Goal: Task Accomplishment & Management: Manage account settings

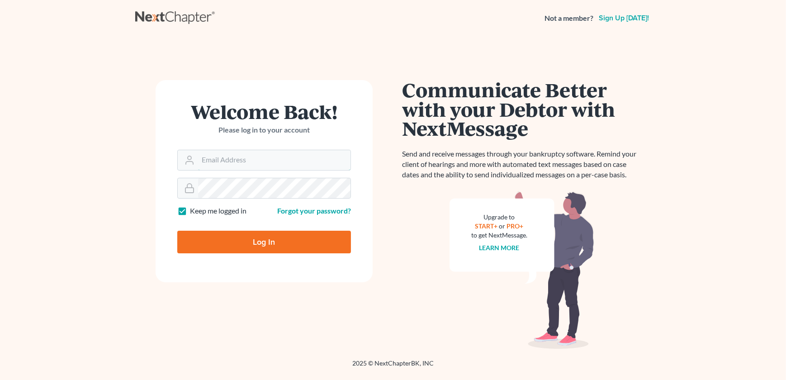
type input "[EMAIL_ADDRESS][DOMAIN_NAME]"
click at [228, 244] on input "Log In" at bounding box center [264, 242] width 174 height 23
type input "Thinking..."
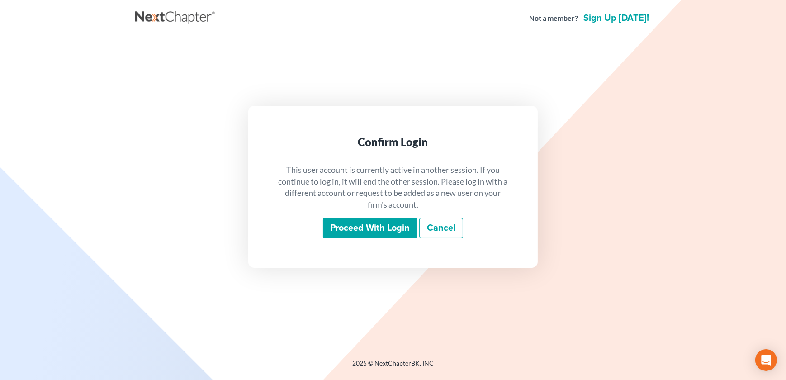
click at [371, 225] on input "Proceed with login" at bounding box center [370, 228] width 94 height 21
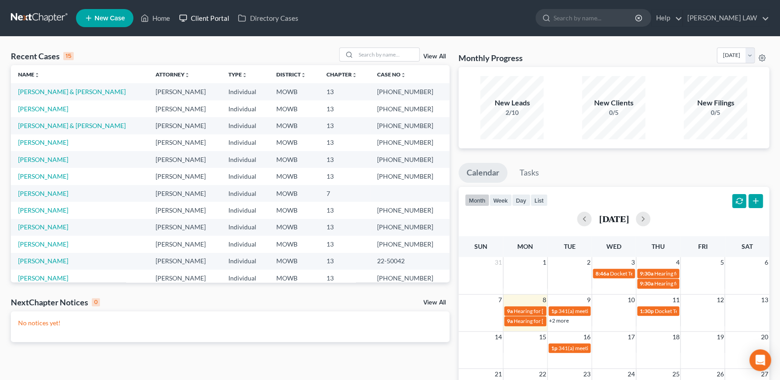
click at [208, 21] on link "Client Portal" at bounding box center [204, 18] width 59 height 16
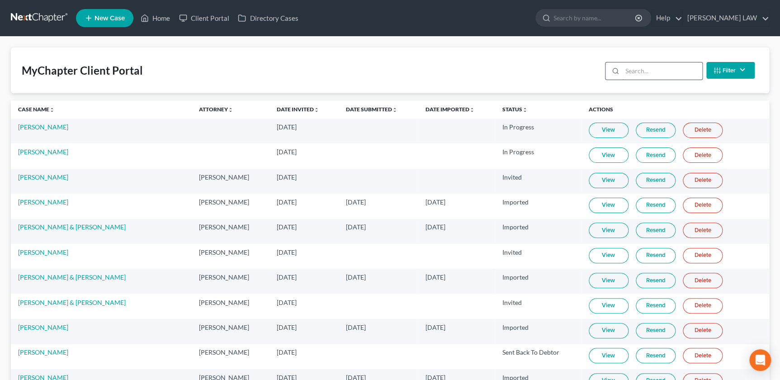
click at [636, 74] on input "search" at bounding box center [662, 70] width 80 height 17
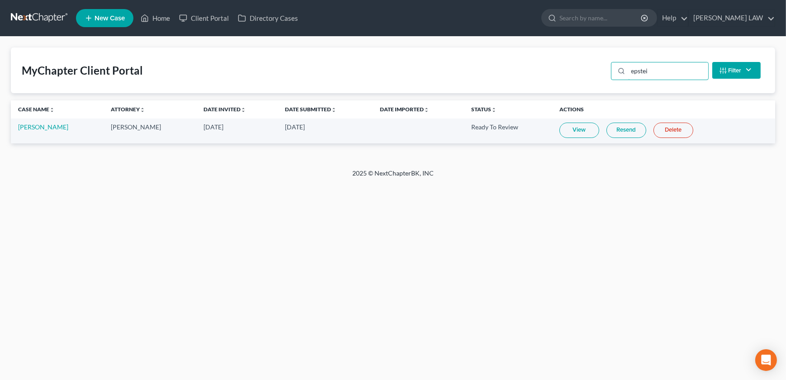
type input "epstei"
click at [578, 133] on link "View" at bounding box center [579, 130] width 40 height 15
click at [48, 128] on link "Marilyn Epstein" at bounding box center [43, 127] width 50 height 8
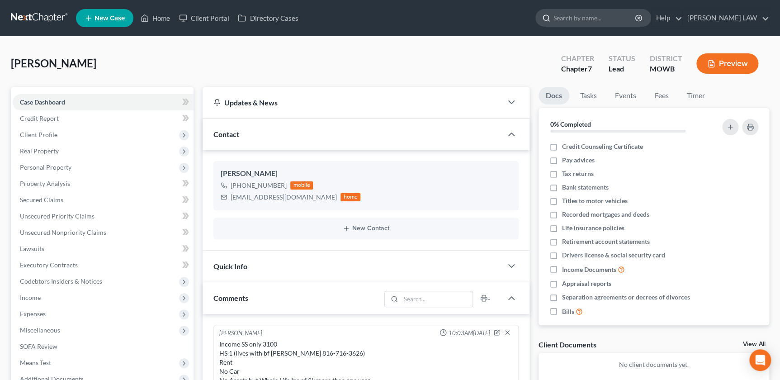
click at [605, 21] on input "search" at bounding box center [595, 17] width 83 height 17
type input "hartley"
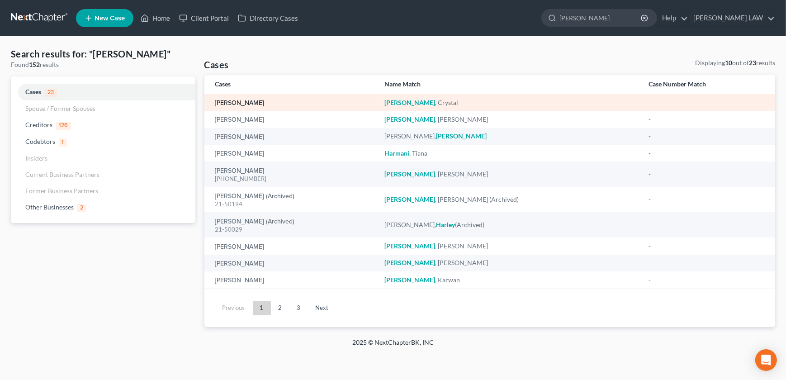
click at [235, 100] on link "Hartley, Crystal" at bounding box center [239, 103] width 49 height 6
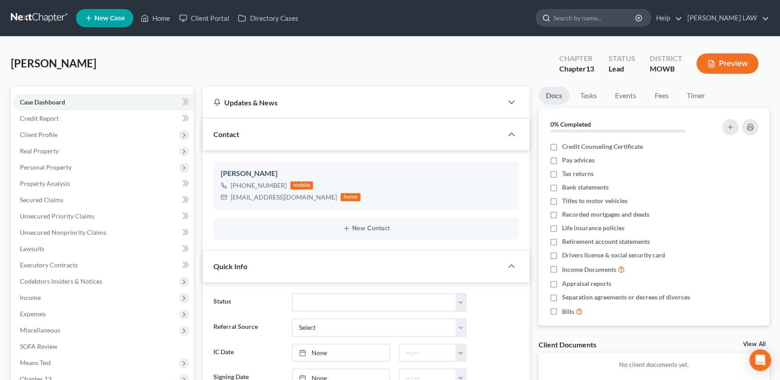
click at [594, 18] on input "search" at bounding box center [595, 17] width 83 height 17
type input "cary"
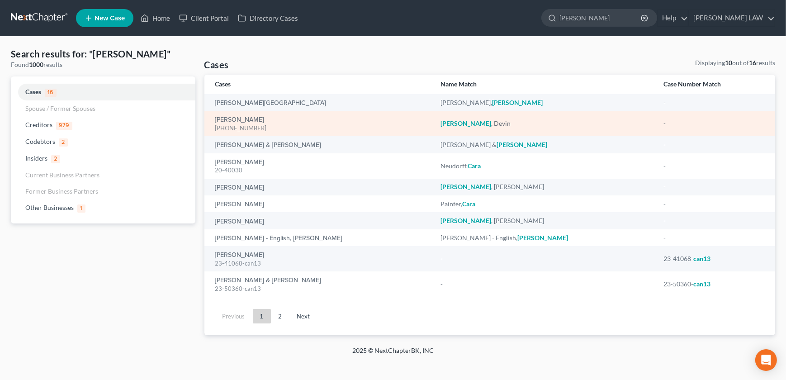
click at [228, 115] on div "Cary, Devin 25-50286-13" at bounding box center [320, 124] width 211 height 18
click at [232, 121] on link "Cary, Devin" at bounding box center [239, 120] width 49 height 6
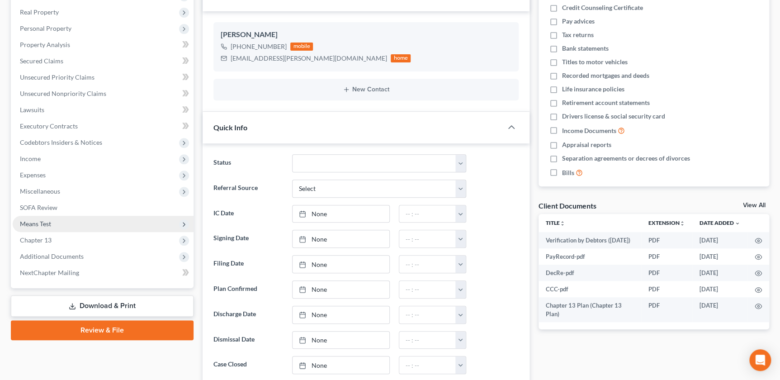
scroll to position [144, 0]
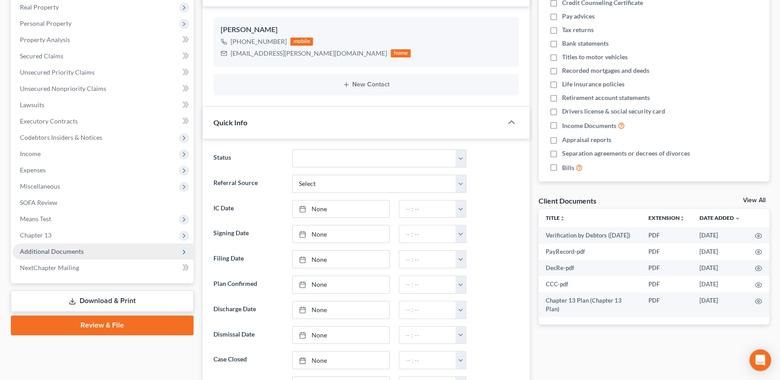
click at [86, 251] on span "Additional Documents" at bounding box center [103, 251] width 181 height 16
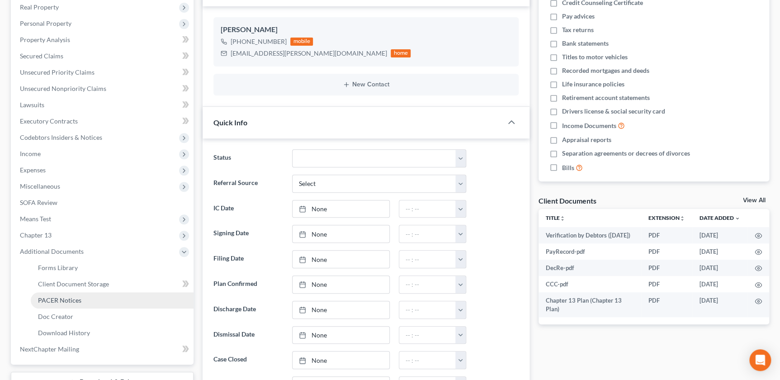
click at [82, 303] on link "PACER Notices" at bounding box center [112, 300] width 163 height 16
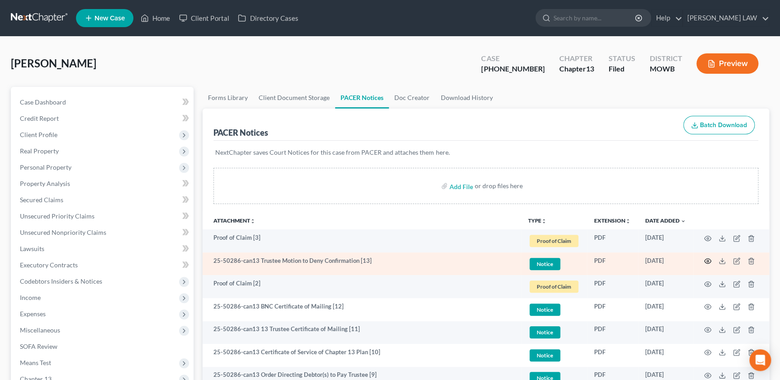
click at [705, 260] on icon "button" at bounding box center [707, 260] width 7 height 7
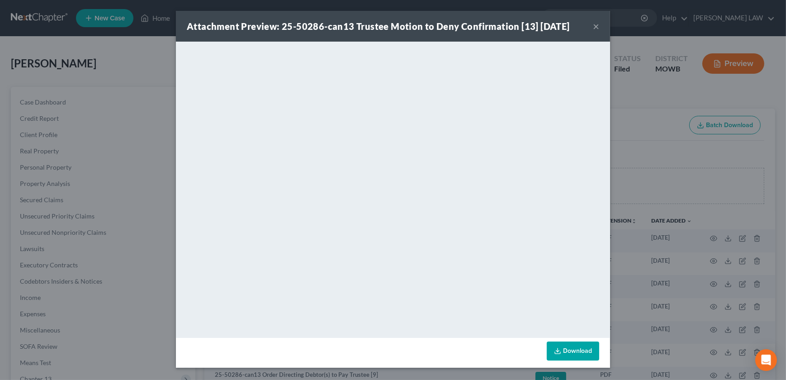
click at [593, 25] on button "×" at bounding box center [596, 26] width 6 height 11
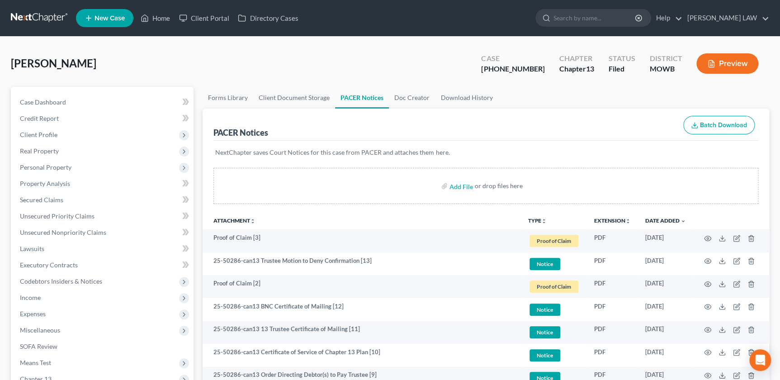
click at [610, 18] on input "search" at bounding box center [595, 17] width 83 height 17
type input "epstein"
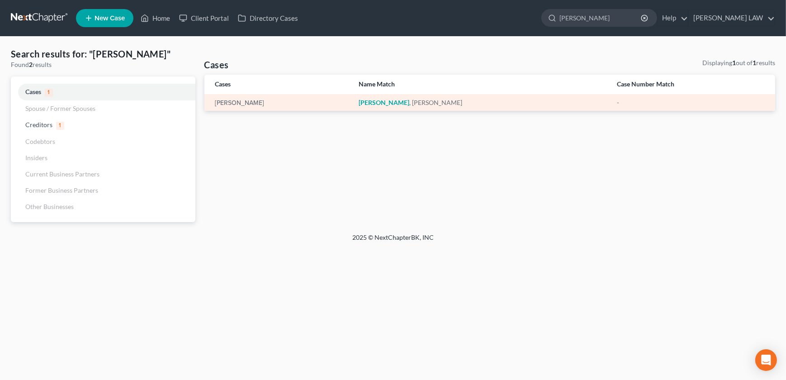
click at [233, 108] on td "Epstein, Marilyn" at bounding box center [277, 102] width 147 height 17
click at [236, 103] on link "Epstein, Marilyn" at bounding box center [239, 103] width 49 height 6
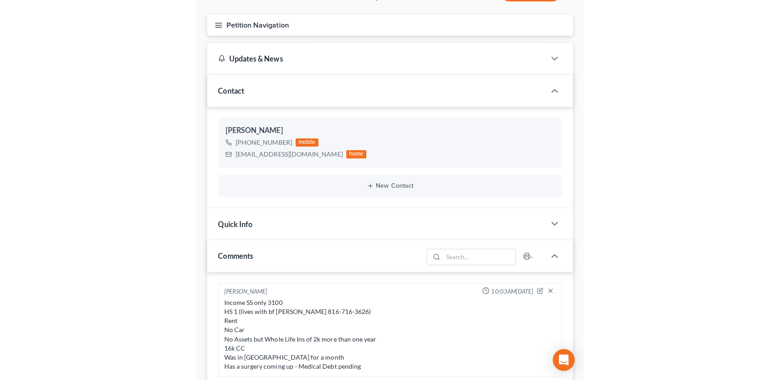
scroll to position [31, 0]
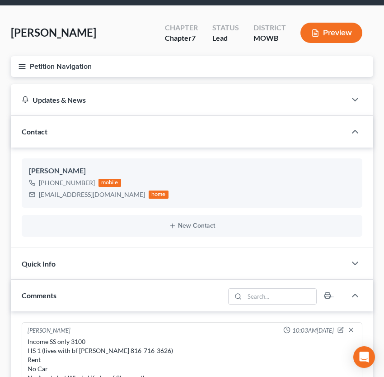
click at [222, 145] on div "Contact" at bounding box center [179, 131] width 336 height 31
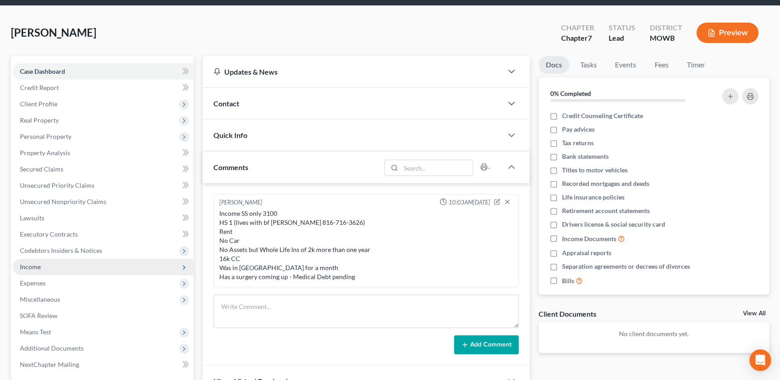
click at [27, 268] on span "Income" at bounding box center [30, 267] width 21 height 8
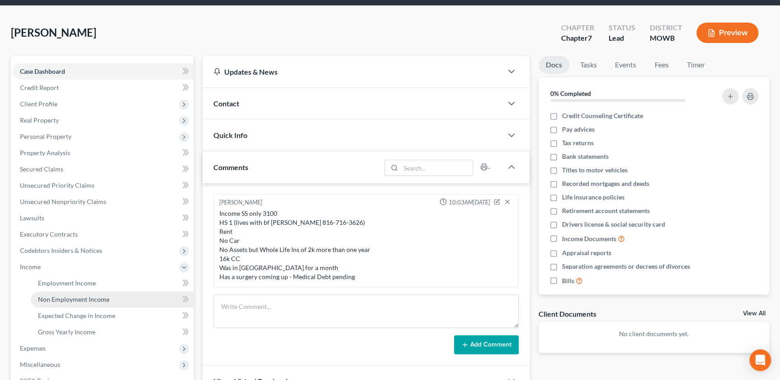
click at [84, 298] on span "Non Employment Income" at bounding box center [73, 299] width 71 height 8
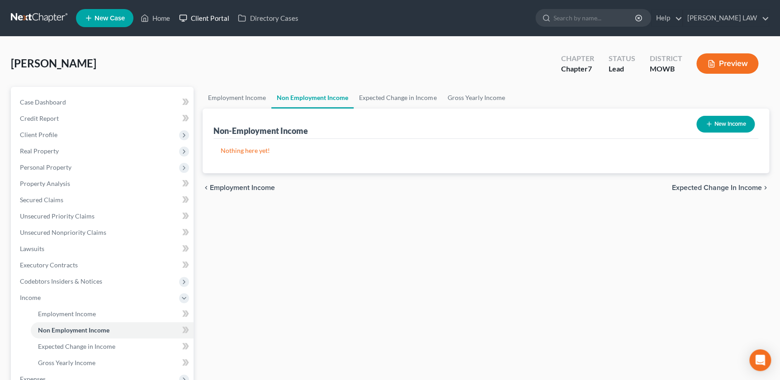
click at [207, 14] on link "Client Portal" at bounding box center [204, 18] width 59 height 16
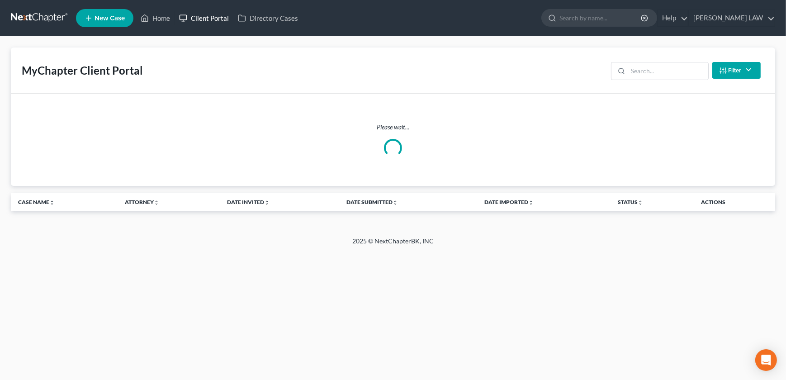
click at [190, 16] on link "Client Portal" at bounding box center [204, 18] width 59 height 16
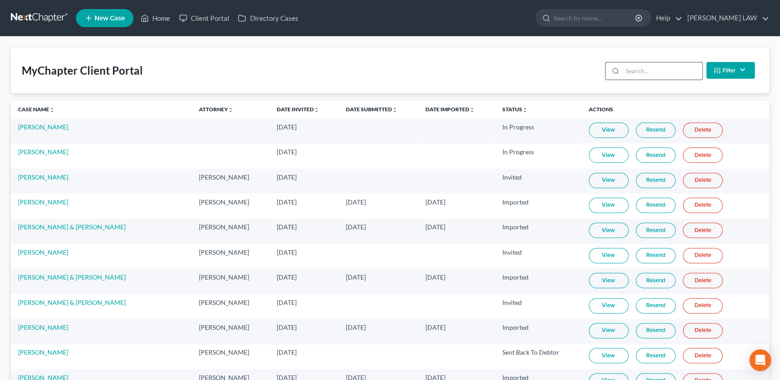
click at [633, 70] on input "search" at bounding box center [662, 70] width 80 height 17
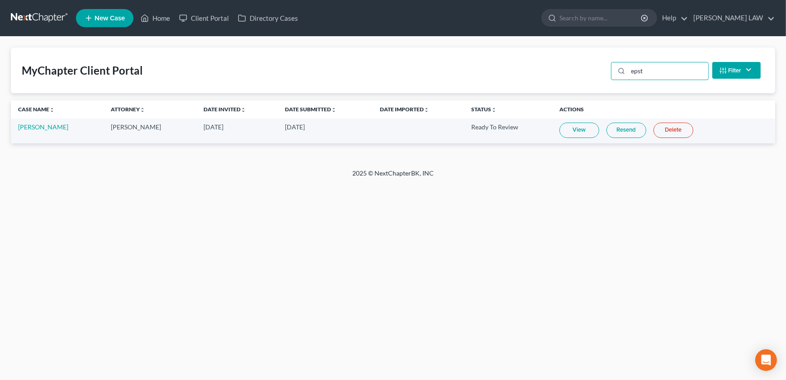
type input "epst"
click at [559, 127] on link "View" at bounding box center [579, 130] width 40 height 15
click at [581, 129] on link "View" at bounding box center [579, 130] width 40 height 15
click at [48, 129] on link "Marilyn Epstein" at bounding box center [43, 127] width 50 height 8
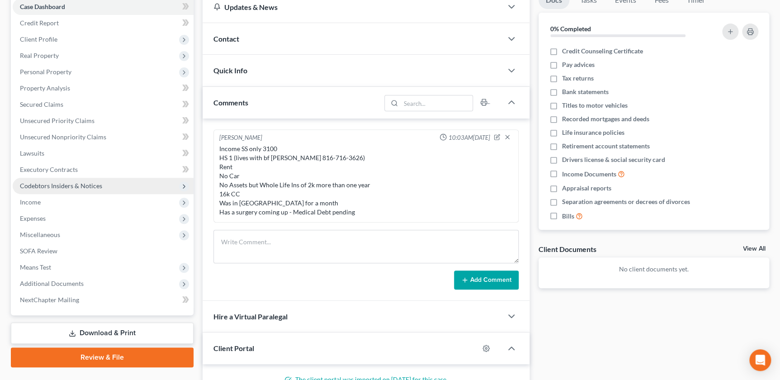
scroll to position [103, 0]
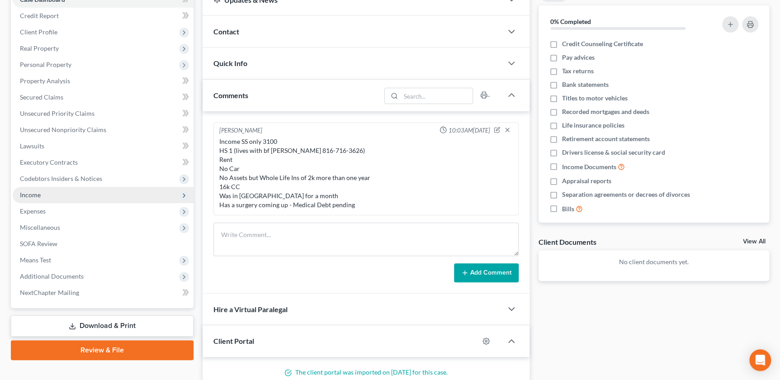
click at [59, 195] on span "Income" at bounding box center [103, 195] width 181 height 16
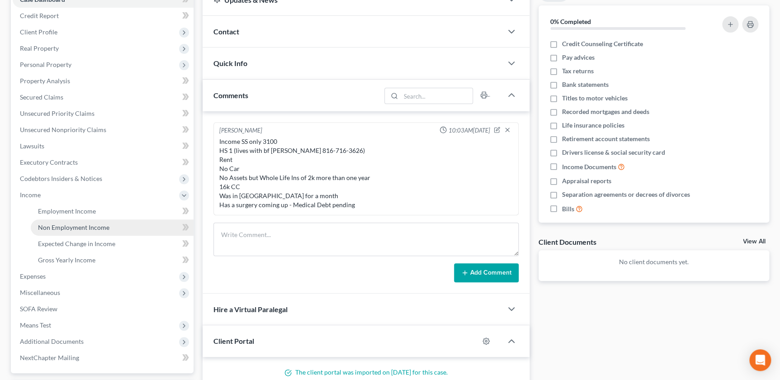
click at [61, 224] on span "Non Employment Income" at bounding box center [73, 227] width 71 height 8
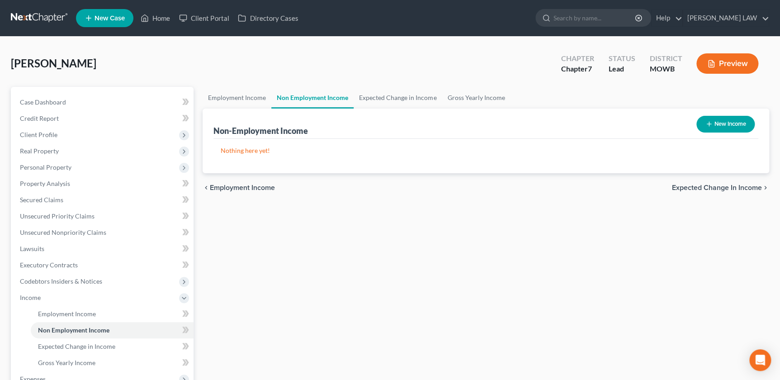
click at [710, 132] on div "New Income" at bounding box center [726, 124] width 66 height 24
click at [706, 125] on icon "button" at bounding box center [709, 123] width 7 height 7
select select "0"
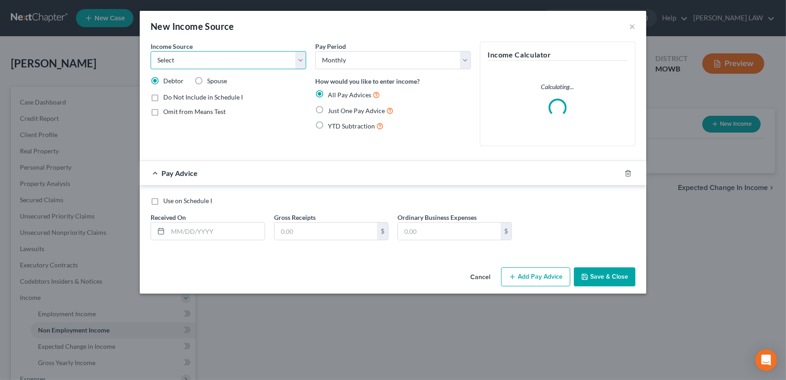
click at [194, 65] on select "Select Unemployment Disability (from employer) Pension Retirement Social Securi…" at bounding box center [229, 60] width 156 height 18
select select "4"
click at [151, 51] on select "Select Unemployment Disability (from employer) Pension Retirement Social Securi…" at bounding box center [229, 60] width 156 height 18
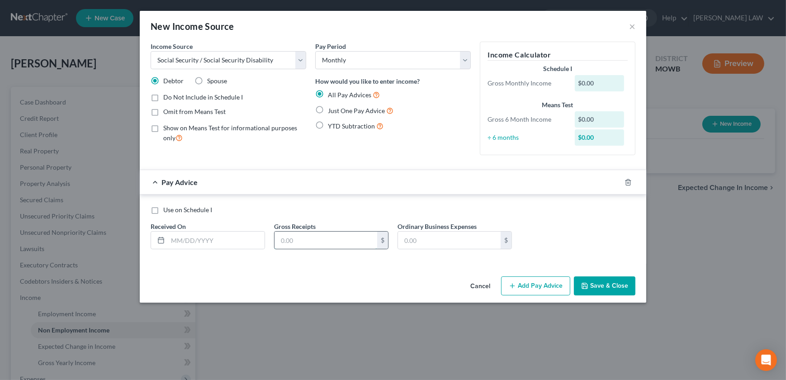
click at [328, 240] on input "text" at bounding box center [326, 240] width 103 height 17
type input "3,170"
click at [189, 237] on input "text" at bounding box center [216, 240] width 97 height 17
type input "09/01/2025"
type input "407"
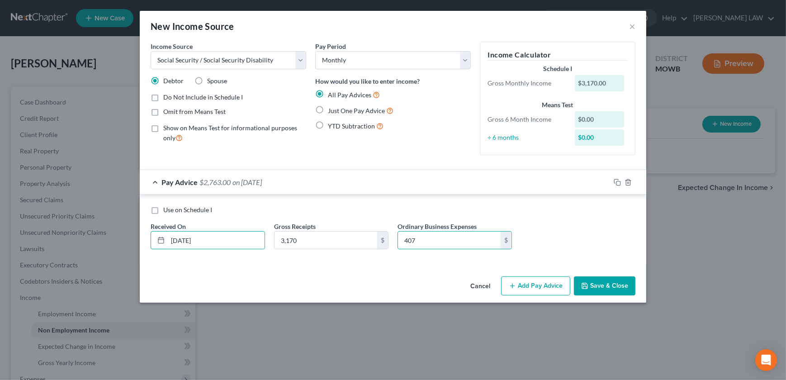
click at [163, 110] on label "Omit from Means Test" at bounding box center [194, 111] width 62 height 9
click at [167, 110] on input "Omit from Means Test" at bounding box center [170, 110] width 6 height 6
checkbox input "true"
click at [452, 243] on input "407" at bounding box center [449, 240] width 103 height 17
click at [599, 280] on button "Save & Close" at bounding box center [605, 285] width 62 height 19
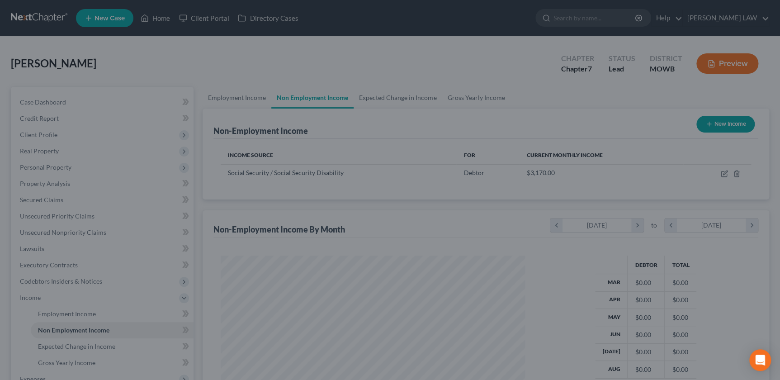
scroll to position [452126, 451968]
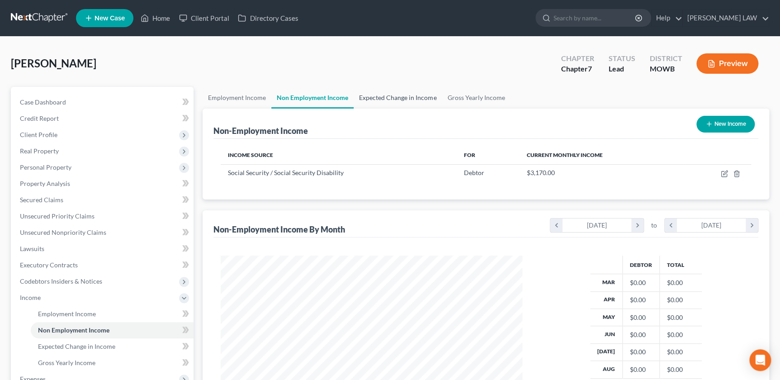
click at [380, 104] on link "Expected Change in Income" at bounding box center [398, 98] width 88 height 22
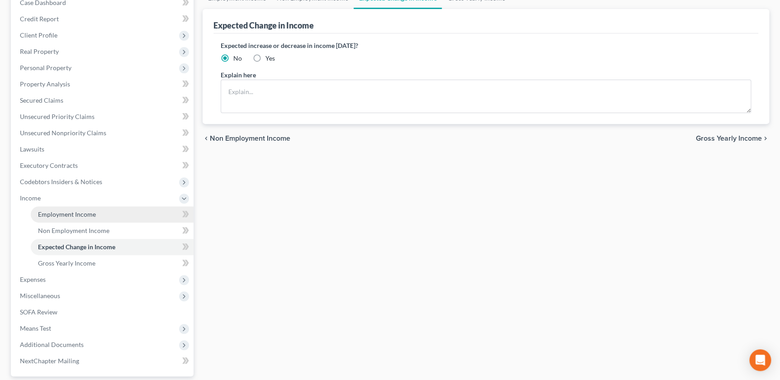
scroll to position [103, 0]
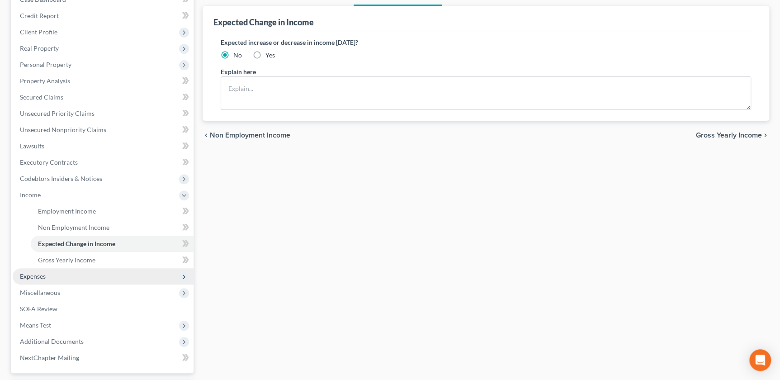
click at [44, 272] on span "Expenses" at bounding box center [33, 276] width 26 height 8
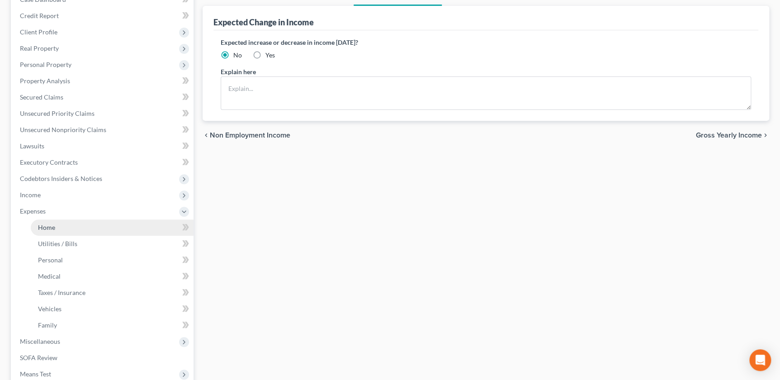
click at [50, 229] on span "Home" at bounding box center [46, 227] width 17 height 8
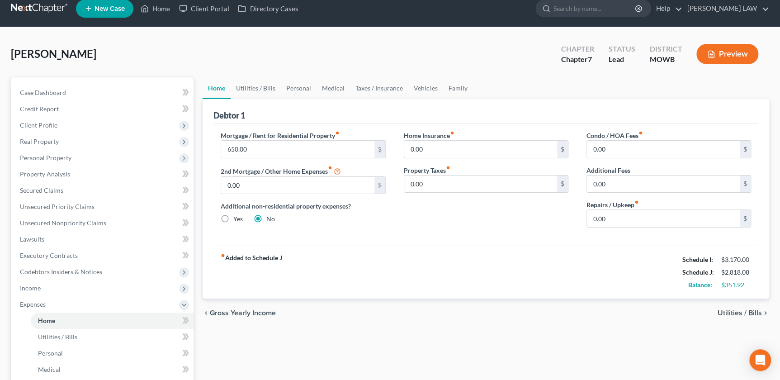
scroll to position [20, 0]
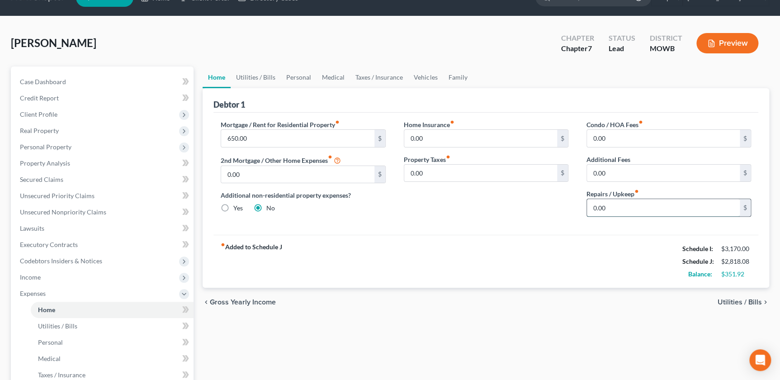
click at [622, 203] on input "0.00" at bounding box center [663, 207] width 153 height 17
type input "100"
click at [246, 73] on link "Utilities / Bills" at bounding box center [256, 77] width 50 height 22
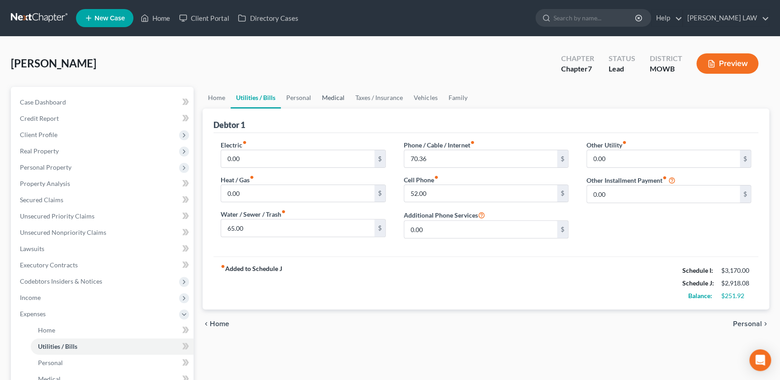
click at [332, 98] on link "Medical" at bounding box center [333, 98] width 33 height 22
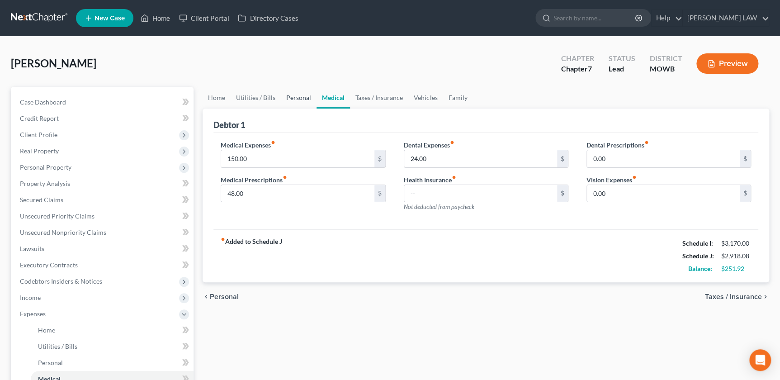
click at [302, 95] on link "Personal" at bounding box center [299, 98] width 36 height 22
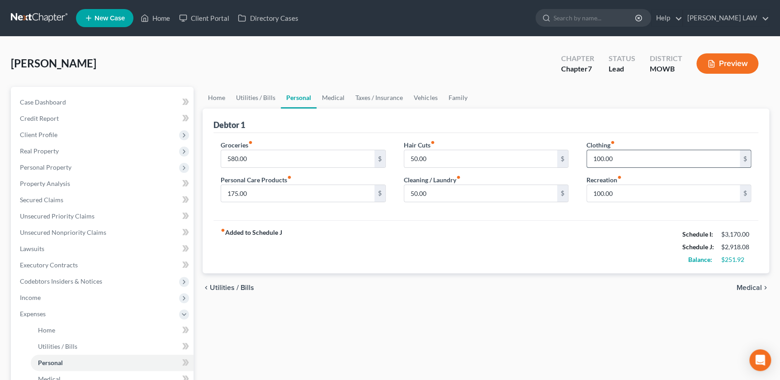
click at [620, 158] on input "100.00" at bounding box center [663, 158] width 153 height 17
type input "140"
click at [483, 151] on input "50.00" at bounding box center [480, 158] width 153 height 17
click at [486, 194] on input "50.00" at bounding box center [480, 193] width 153 height 17
click at [331, 97] on link "Medical" at bounding box center [333, 98] width 33 height 22
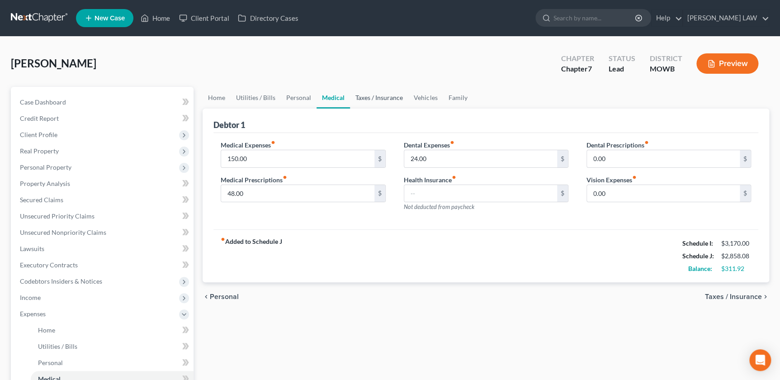
click at [380, 91] on link "Taxes / Insurance" at bounding box center [379, 98] width 58 height 22
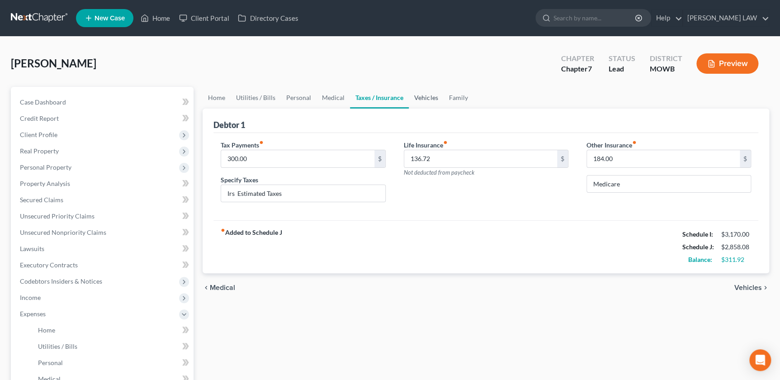
click at [416, 97] on link "Vehicles" at bounding box center [426, 98] width 34 height 22
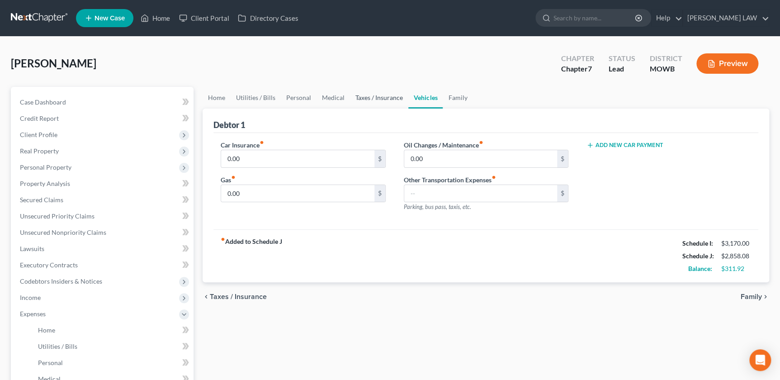
click at [361, 100] on link "Taxes / Insurance" at bounding box center [379, 98] width 58 height 22
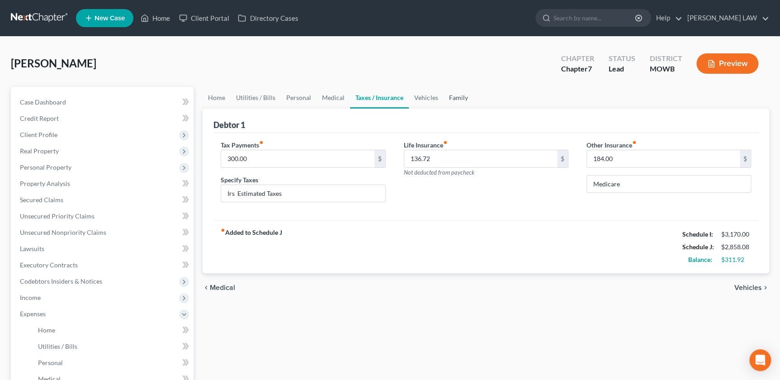
click at [455, 99] on link "Family" at bounding box center [458, 98] width 30 height 22
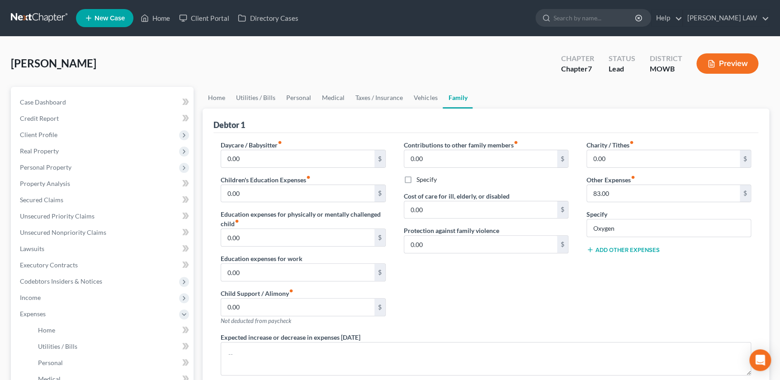
click at [596, 252] on div "Charity / Tithes fiber_manual_record 0.00 $ Other Expenses fiber_manual_record …" at bounding box center [669, 236] width 183 height 192
click at [595, 249] on button "Add Other Expenses" at bounding box center [623, 249] width 73 height 7
drag, startPoint x: 638, startPoint y: 262, endPoint x: 635, endPoint y: 258, distance: 4.7
click at [638, 262] on input "text" at bounding box center [663, 262] width 153 height 17
type input "150"
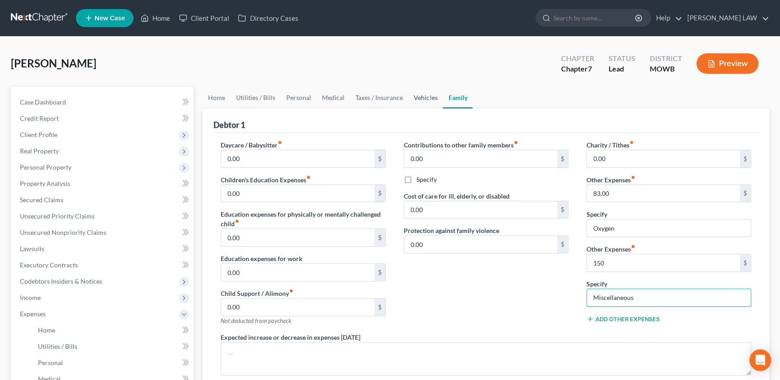
type input "Miscellaneous"
click at [425, 96] on link "Vehicles" at bounding box center [425, 98] width 34 height 22
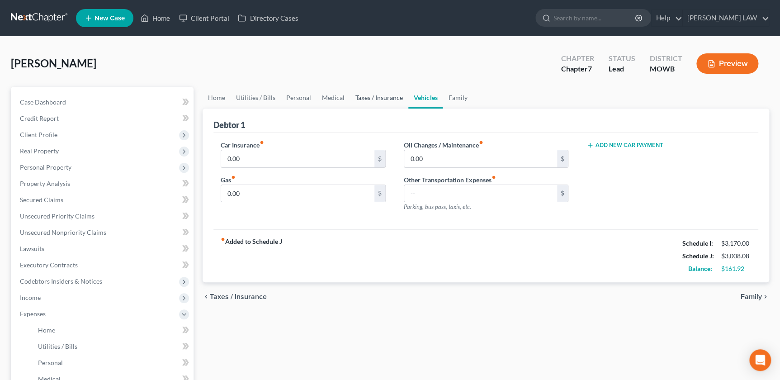
click at [379, 98] on link "Taxes / Insurance" at bounding box center [379, 98] width 58 height 22
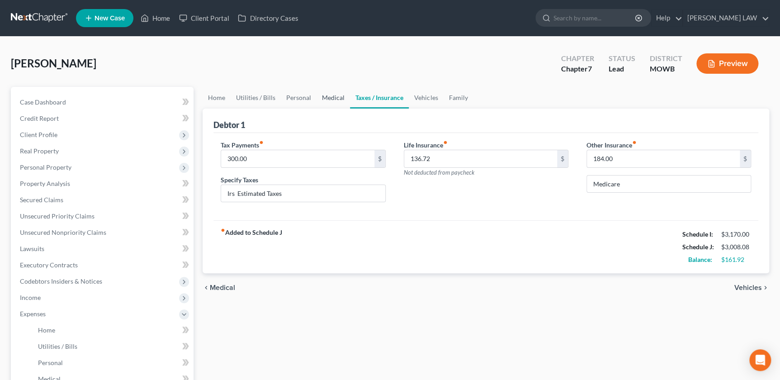
click at [323, 96] on link "Medical" at bounding box center [333, 98] width 33 height 22
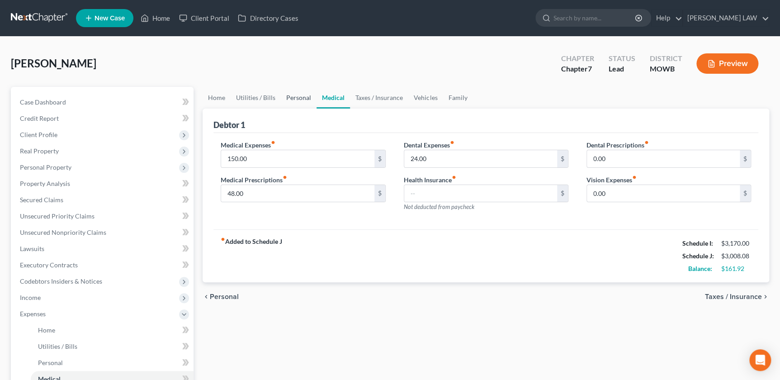
click at [300, 96] on link "Personal" at bounding box center [299, 98] width 36 height 22
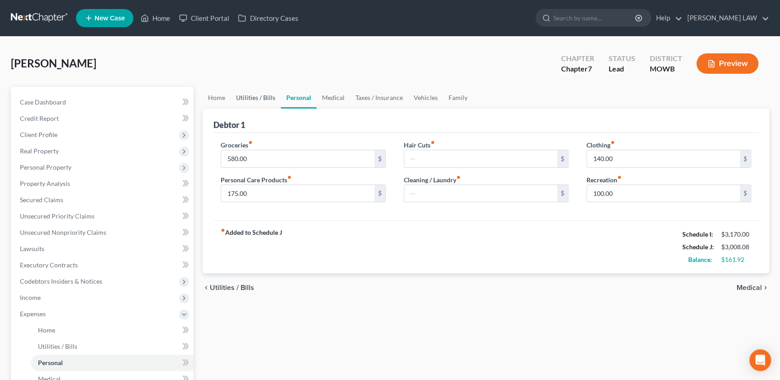
click at [263, 97] on link "Utilities / Bills" at bounding box center [256, 98] width 50 height 22
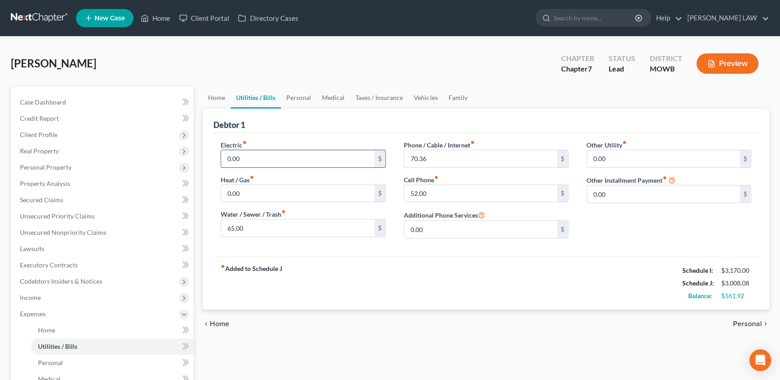
click at [298, 158] on input "0.00" at bounding box center [297, 158] width 153 height 17
type input "7"
type input "125"
click at [415, 191] on input "52.00" at bounding box center [480, 193] width 153 height 17
click at [413, 193] on input "52.00" at bounding box center [480, 193] width 153 height 17
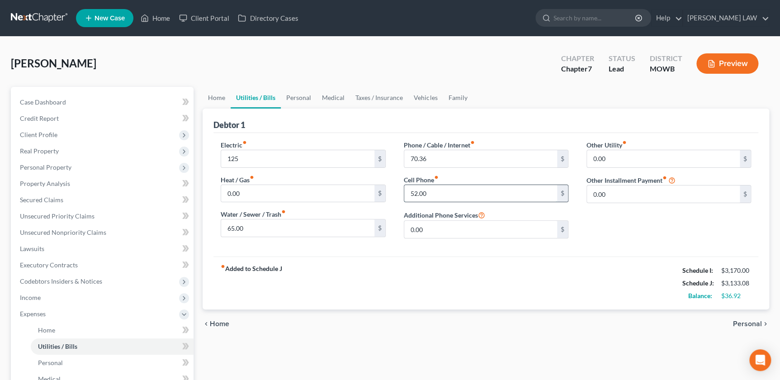
click at [413, 192] on input "52.00" at bounding box center [480, 193] width 153 height 17
click at [410, 193] on input "52.00" at bounding box center [480, 193] width 153 height 17
type input "92.00"
click at [434, 158] on input "70.36" at bounding box center [480, 158] width 153 height 17
type input "110"
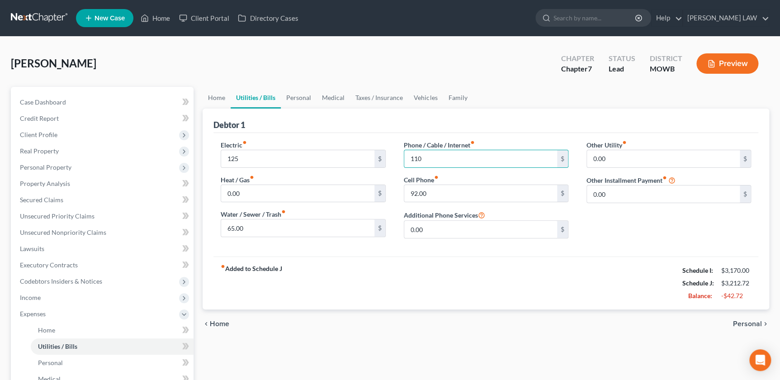
click at [631, 220] on div "Other Utility fiber_manual_record 0.00 $ Other Installment Payment fiber_manual…" at bounding box center [669, 192] width 183 height 105
click at [225, 96] on link "Home" at bounding box center [217, 98] width 28 height 22
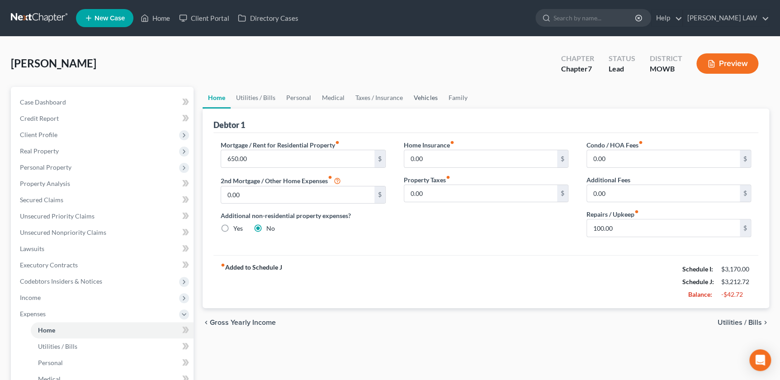
click at [432, 97] on link "Vehicles" at bounding box center [425, 98] width 34 height 22
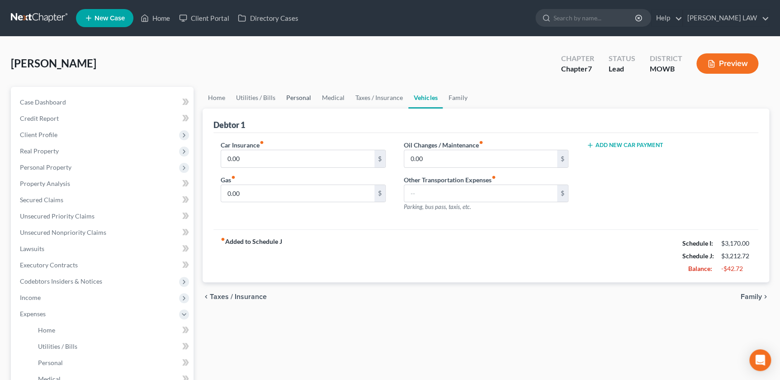
click at [299, 96] on link "Personal" at bounding box center [299, 98] width 36 height 22
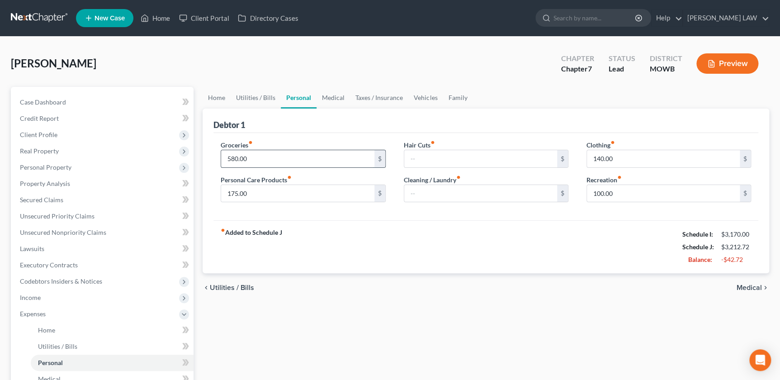
click at [268, 160] on input "580.00" at bounding box center [297, 158] width 153 height 17
type input "550"
click at [372, 235] on div "fiber_manual_record Added to Schedule J Schedule I: $3,170.00 Schedule J: $3,18…" at bounding box center [485, 246] width 545 height 53
click at [641, 162] on input "140.00" at bounding box center [663, 158] width 153 height 17
drag, startPoint x: 253, startPoint y: 98, endPoint x: 245, endPoint y: 97, distance: 8.6
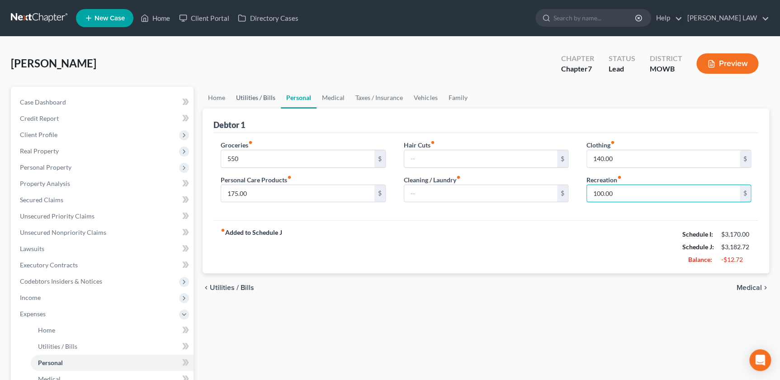
click at [253, 99] on link "Utilities / Bills" at bounding box center [256, 98] width 50 height 22
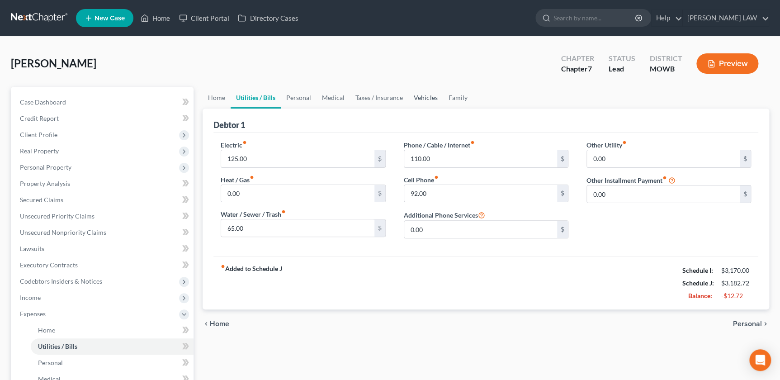
click at [425, 100] on link "Vehicles" at bounding box center [425, 98] width 34 height 22
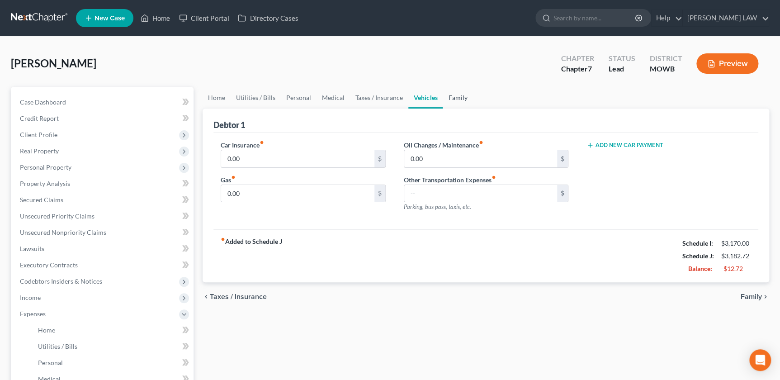
drag, startPoint x: 459, startPoint y: 101, endPoint x: 454, endPoint y: 101, distance: 4.5
click at [458, 101] on link "Family" at bounding box center [458, 98] width 30 height 22
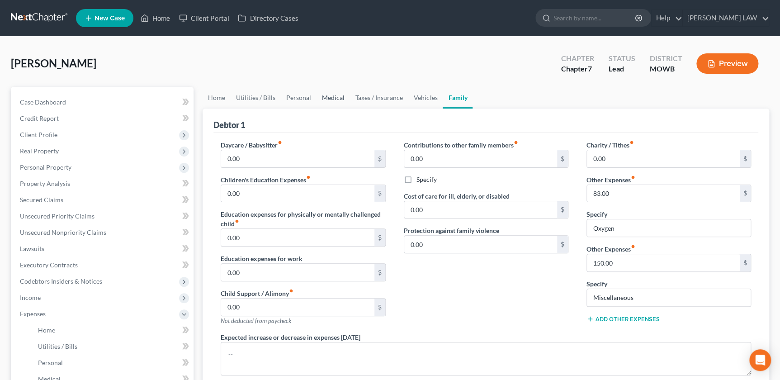
click at [330, 95] on link "Medical" at bounding box center [333, 98] width 33 height 22
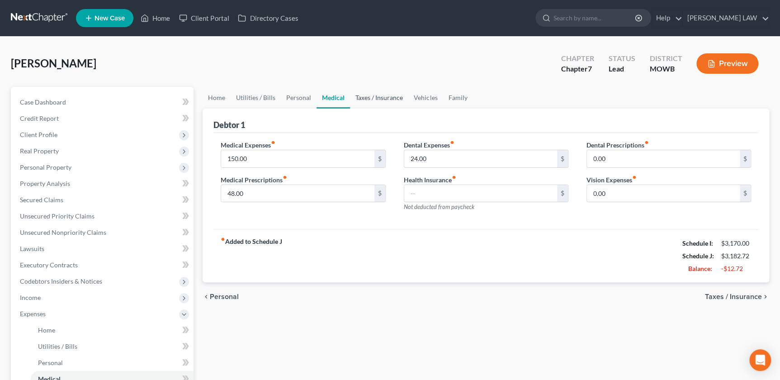
click at [386, 95] on link "Taxes / Insurance" at bounding box center [379, 98] width 58 height 22
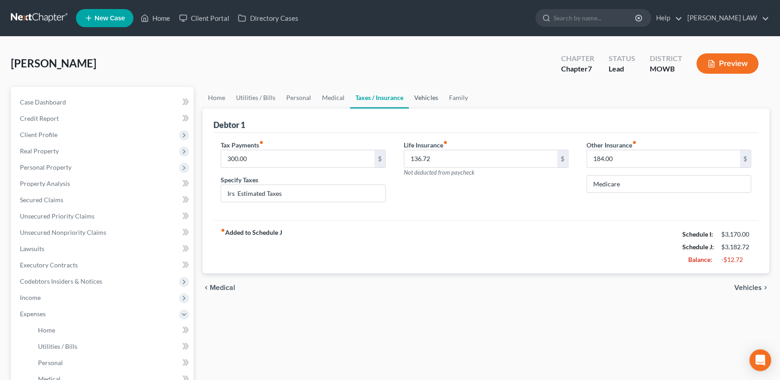
click at [417, 99] on link "Vehicles" at bounding box center [426, 98] width 34 height 22
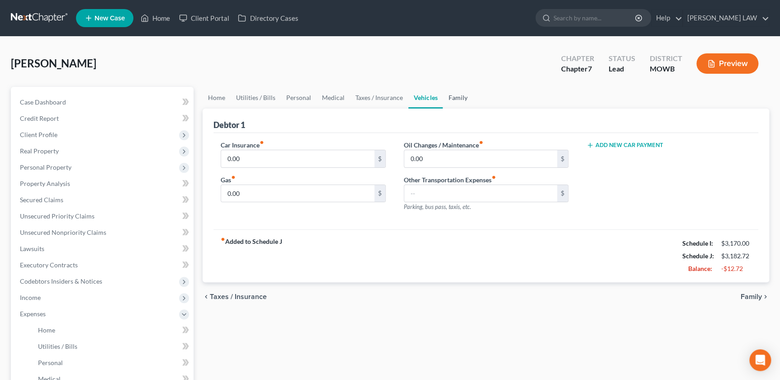
click at [444, 100] on link "Family" at bounding box center [458, 98] width 30 height 22
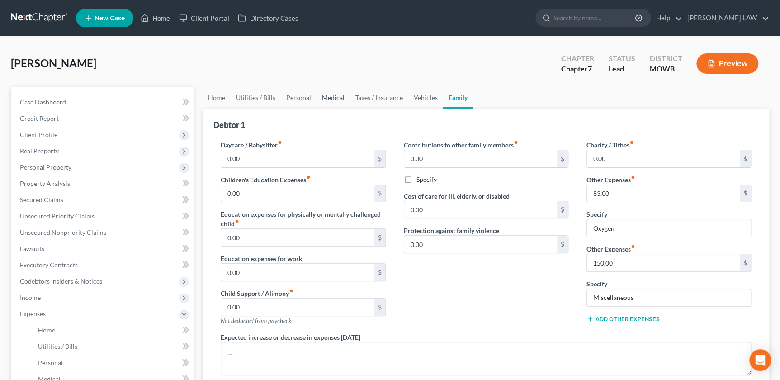
click at [332, 98] on link "Medical" at bounding box center [333, 98] width 33 height 22
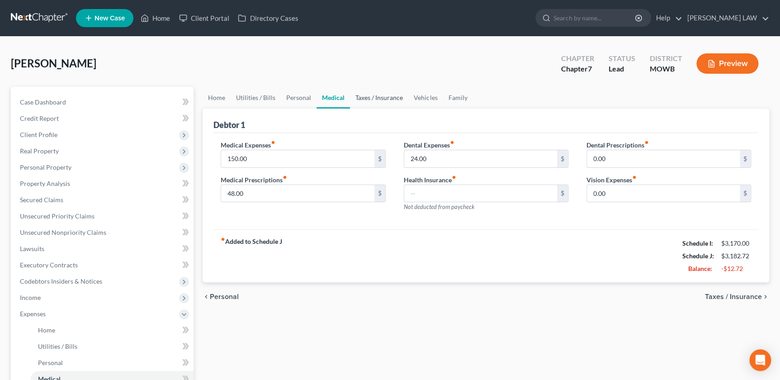
click at [384, 94] on link "Taxes / Insurance" at bounding box center [379, 98] width 58 height 22
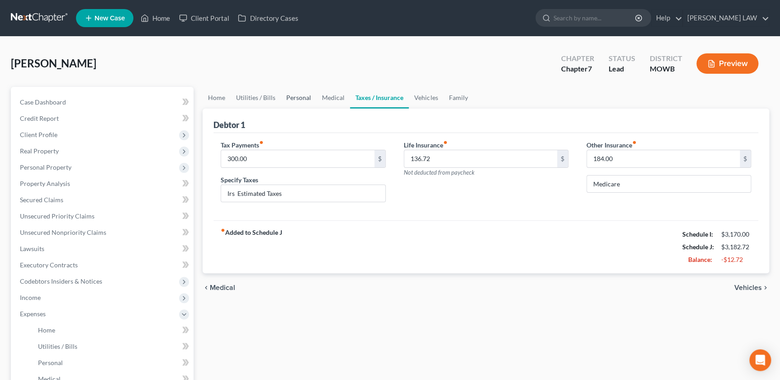
click at [303, 98] on link "Personal" at bounding box center [299, 98] width 36 height 22
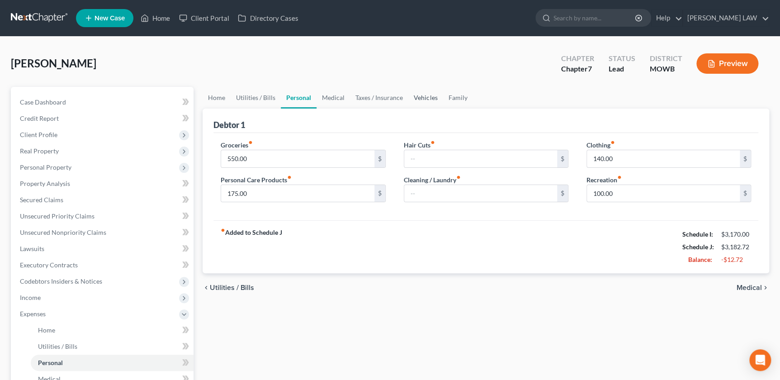
click at [420, 100] on link "Vehicles" at bounding box center [425, 98] width 34 height 22
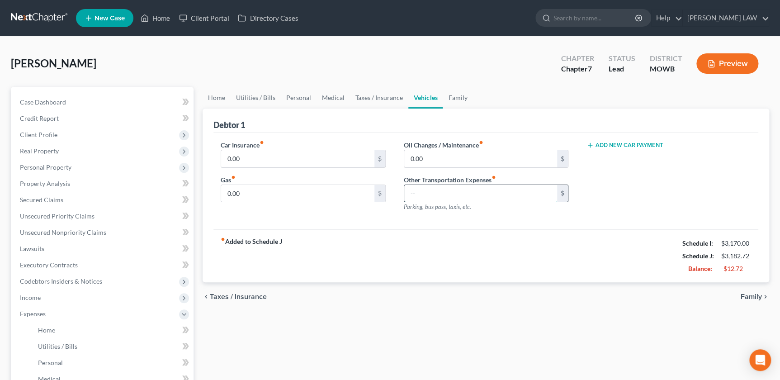
click at [422, 189] on input "text" at bounding box center [480, 193] width 153 height 17
type input "50"
click at [334, 95] on link "Medical" at bounding box center [333, 98] width 33 height 22
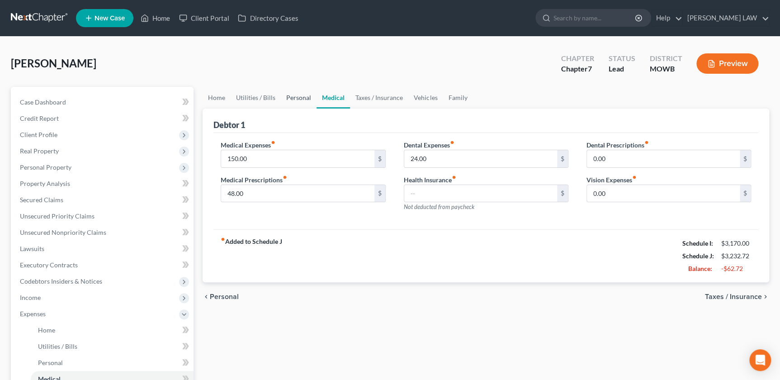
click at [298, 96] on link "Personal" at bounding box center [299, 98] width 36 height 22
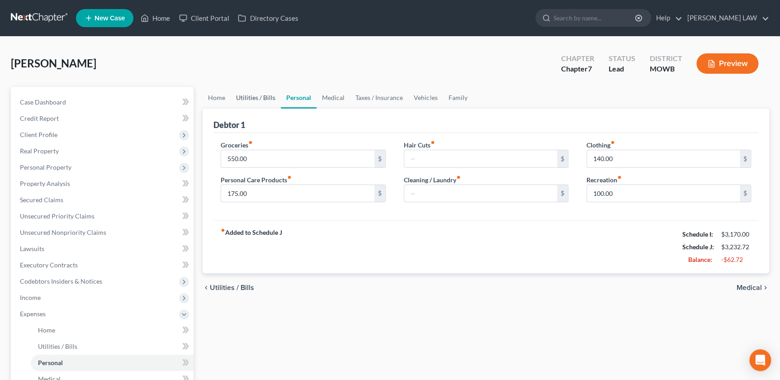
click at [260, 96] on link "Utilities / Bills" at bounding box center [256, 98] width 50 height 22
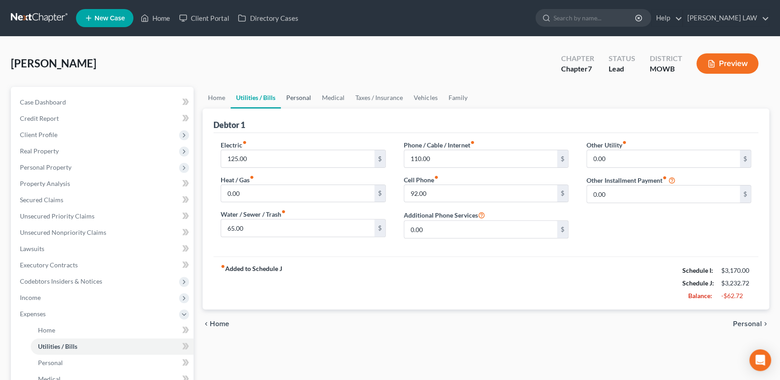
click at [291, 92] on link "Personal" at bounding box center [299, 98] width 36 height 22
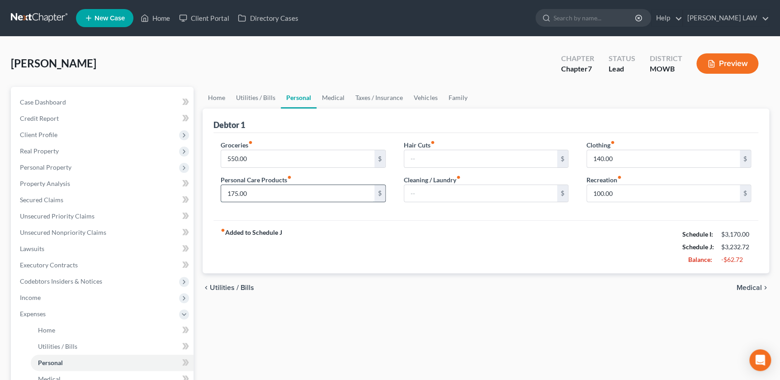
click at [294, 192] on input "175.00" at bounding box center [297, 193] width 153 height 17
type input "140"
click at [268, 150] on div "Groceries fiber_manual_record 550.00 $" at bounding box center [303, 154] width 165 height 28
click at [271, 157] on input "550.00" at bounding box center [297, 158] width 153 height 17
type input "525"
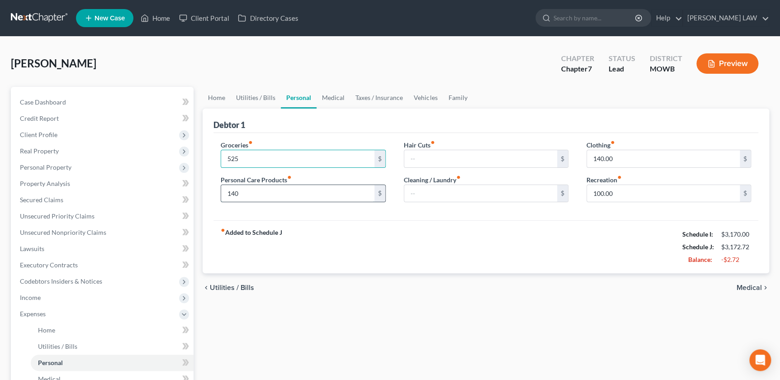
click at [257, 188] on input "140" at bounding box center [297, 193] width 153 height 17
type input "135"
click at [430, 270] on ui-view "Home Utilities / Bills Personal Medical Taxes / Insurance Vehicles Family Debto…" at bounding box center [486, 195] width 567 height 216
click at [548, 253] on div "fiber_manual_record Added to Schedule J Schedule I: $3,170.00 Schedule J: $3,16…" at bounding box center [485, 246] width 545 height 53
click at [458, 99] on link "Family" at bounding box center [458, 98] width 30 height 22
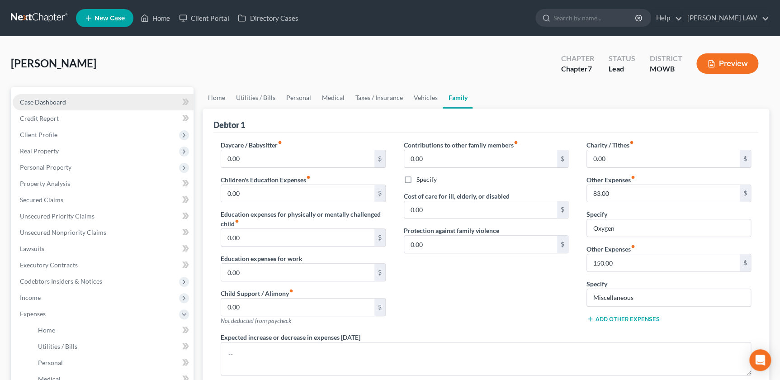
click at [50, 102] on span "Case Dashboard" at bounding box center [43, 102] width 46 height 8
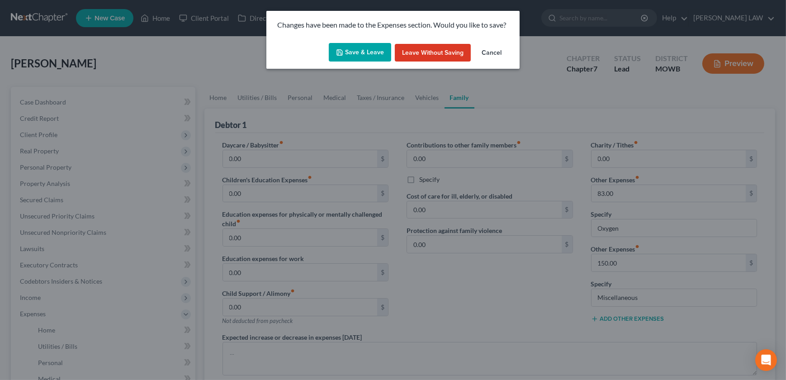
drag, startPoint x: 360, startPoint y: 54, endPoint x: 366, endPoint y: 69, distance: 15.9
click at [360, 54] on button "Save & Leave" at bounding box center [360, 52] width 62 height 19
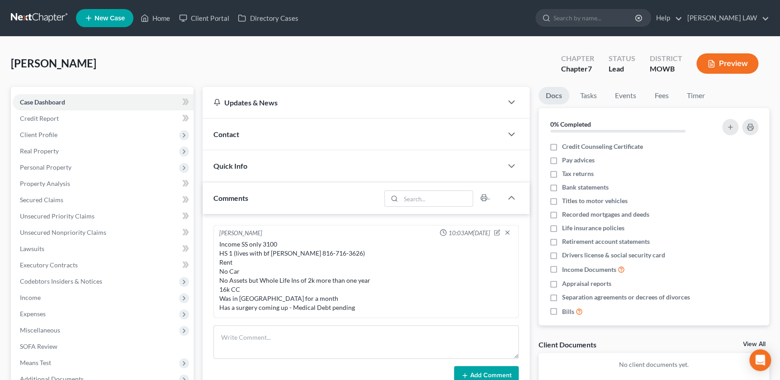
click at [364, 137] on div "Contact" at bounding box center [352, 133] width 299 height 31
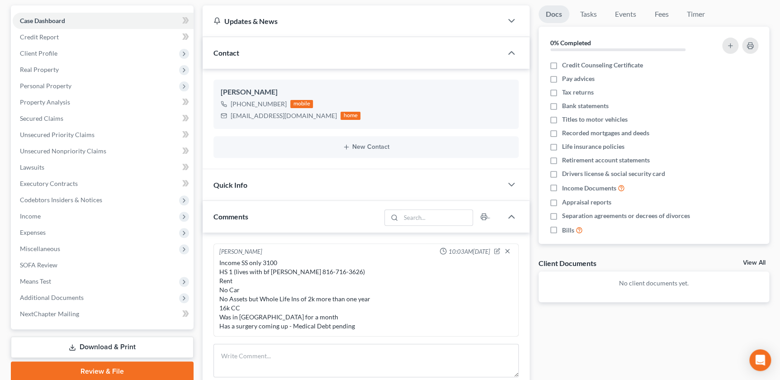
scroll to position [301, 0]
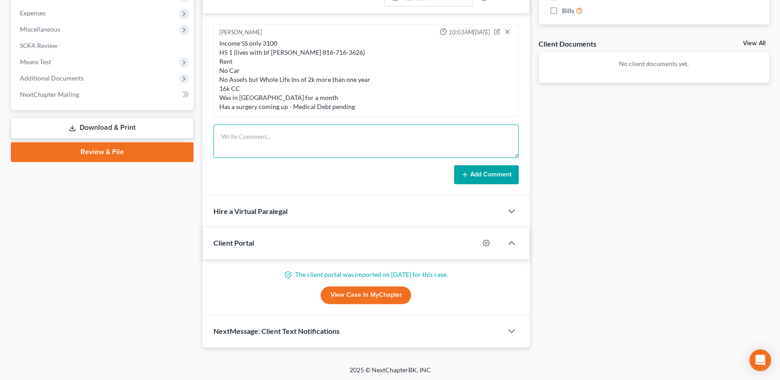
click at [268, 150] on textarea at bounding box center [365, 140] width 305 height 33
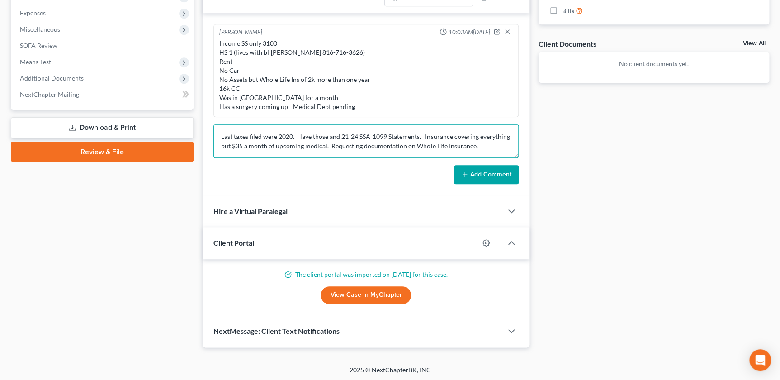
type textarea "Last taxes filed were 2020. Have those and 21-24 SSA-1099 Statements. Insurance…"
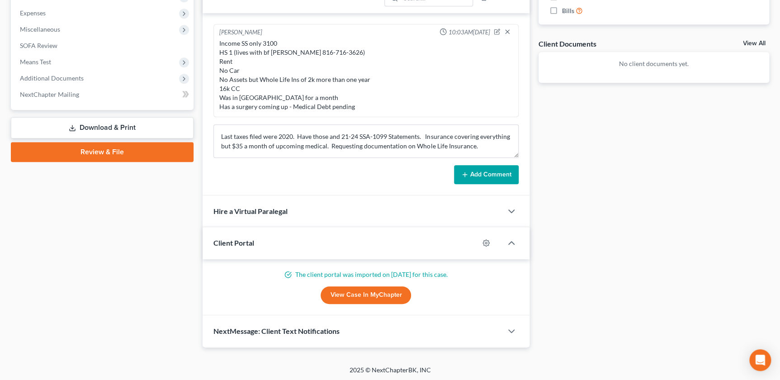
click at [495, 175] on button "Add Comment" at bounding box center [486, 174] width 65 height 19
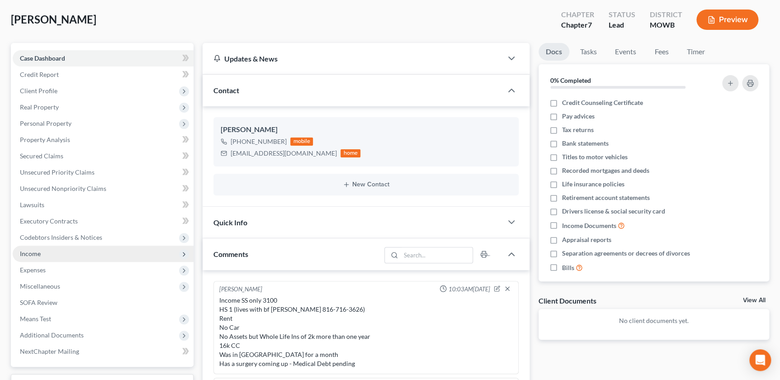
scroll to position [0, 0]
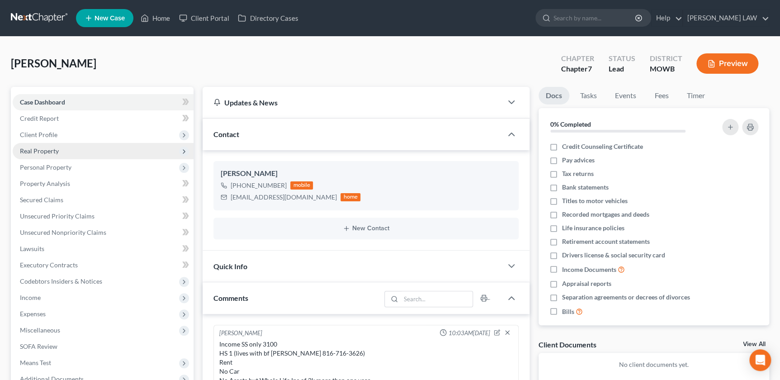
drag, startPoint x: 43, startPoint y: 133, endPoint x: 42, endPoint y: 142, distance: 9.1
click at [43, 133] on span "Client Profile" at bounding box center [39, 135] width 38 height 8
click at [42, 146] on link "Filing Information" at bounding box center [112, 151] width 163 height 16
select select "1"
select select "0"
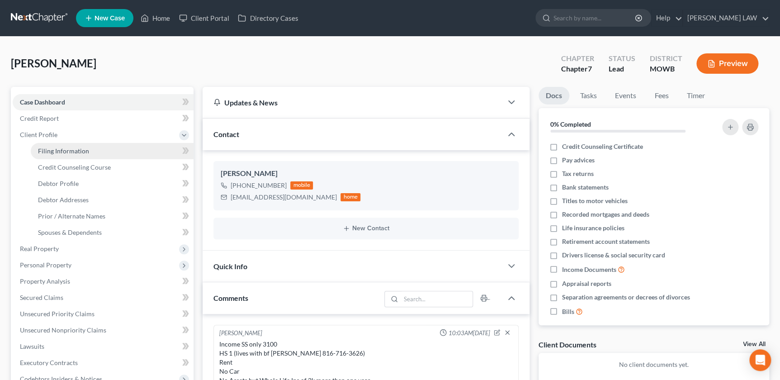
select select "0"
select select "26"
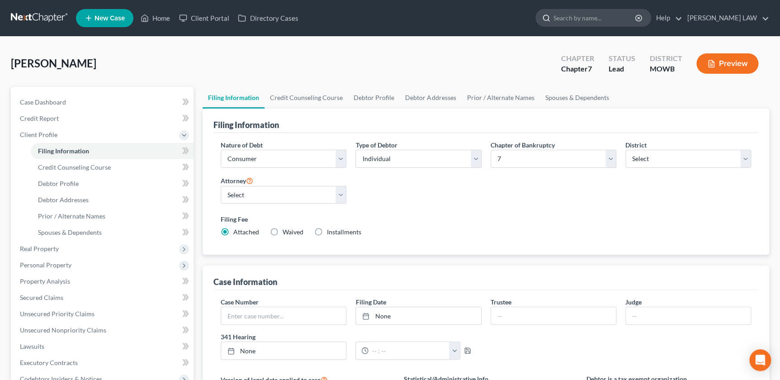
click at [627, 21] on input "search" at bounding box center [595, 17] width 83 height 17
type input "martorelli"
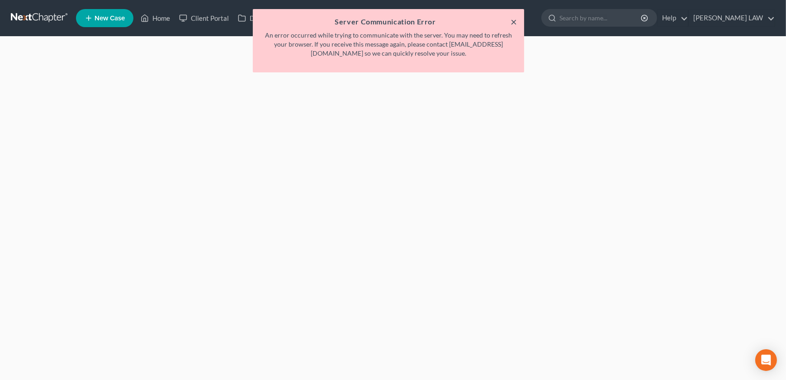
click at [512, 23] on button "×" at bounding box center [514, 21] width 6 height 11
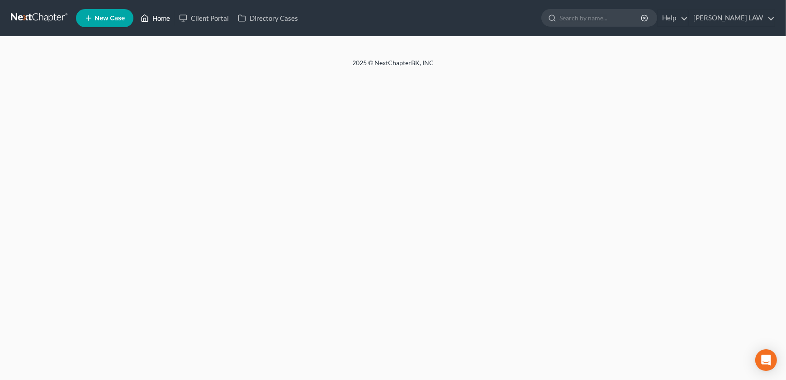
click at [159, 17] on link "Home" at bounding box center [155, 18] width 38 height 16
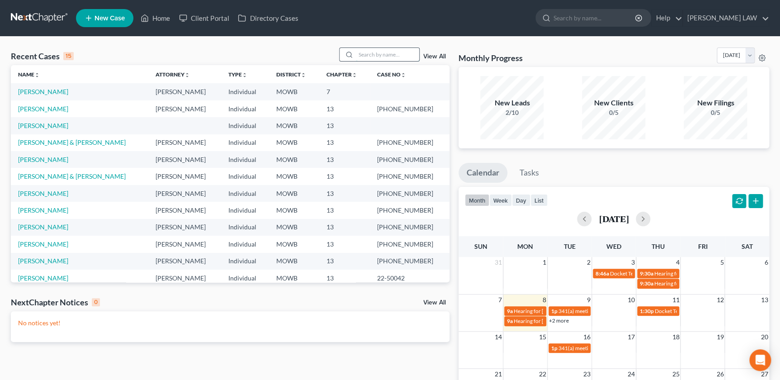
click at [358, 52] on input "search" at bounding box center [387, 54] width 63 height 13
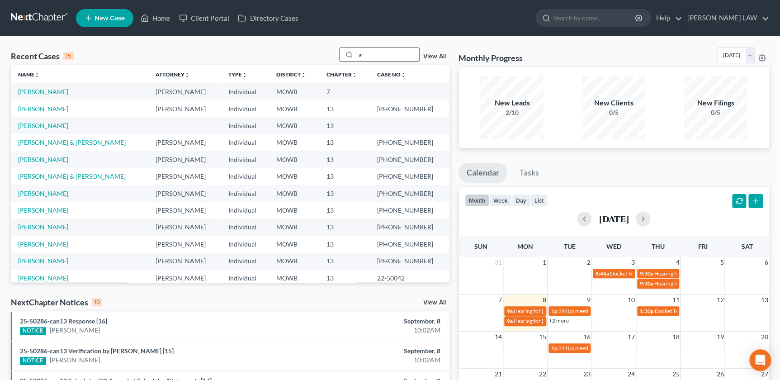
type input "a"
type input "[PERSON_NAME]"
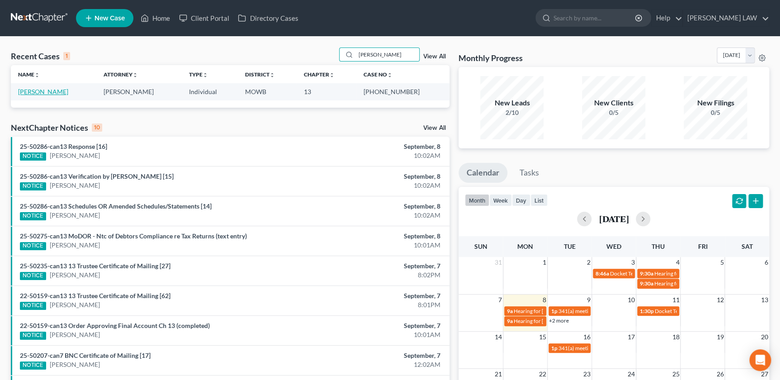
click at [33, 90] on link "Martorelli, William" at bounding box center [43, 92] width 50 height 8
select select "2"
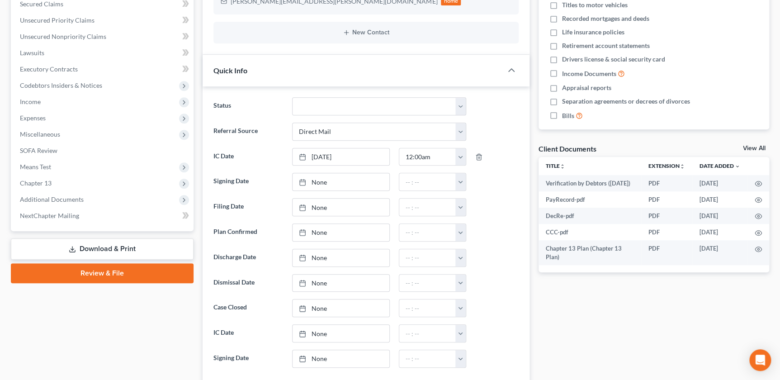
scroll to position [236, 0]
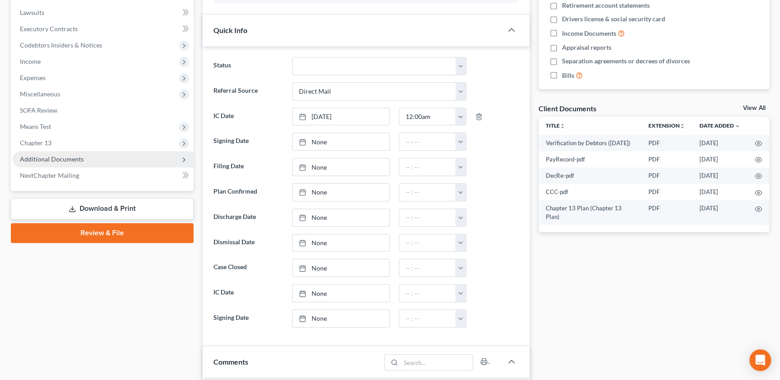
click at [54, 152] on span "Additional Documents" at bounding box center [103, 159] width 181 height 16
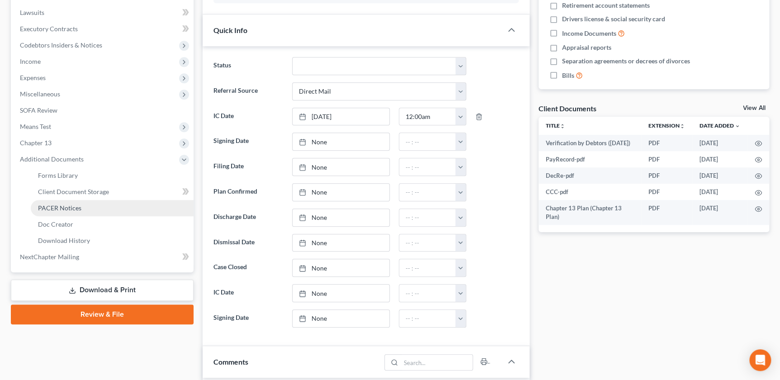
click at [64, 208] on span "PACER Notices" at bounding box center [59, 208] width 43 height 8
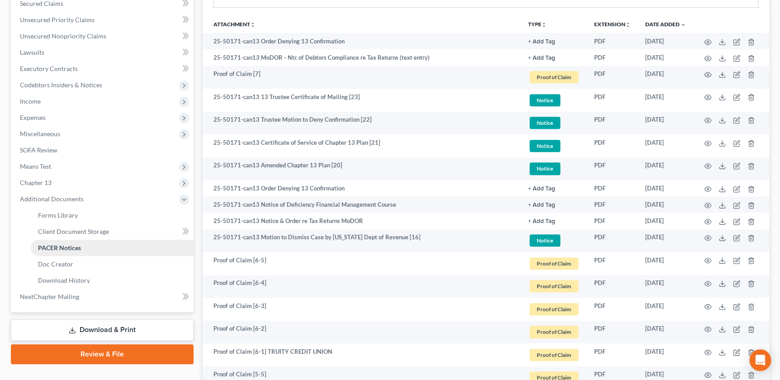
scroll to position [161, 0]
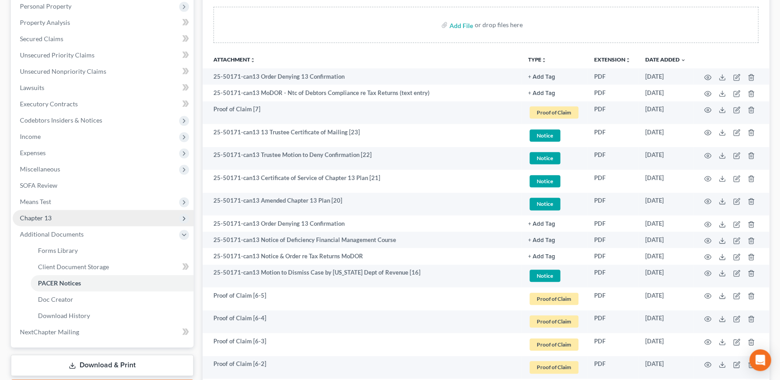
click at [41, 216] on span "Chapter 13" at bounding box center [36, 218] width 32 height 8
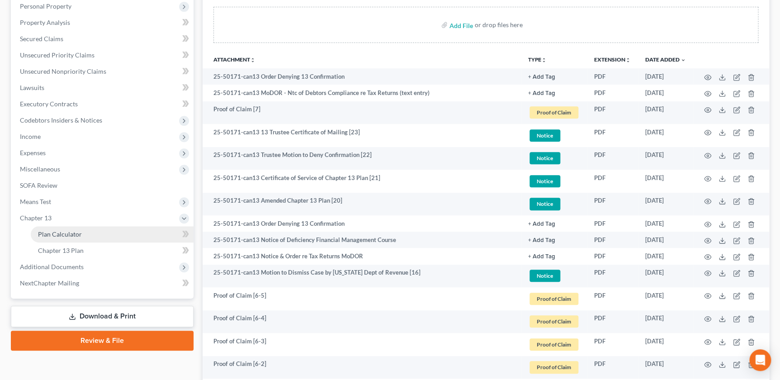
click at [86, 228] on link "Plan Calculator" at bounding box center [112, 234] width 163 height 16
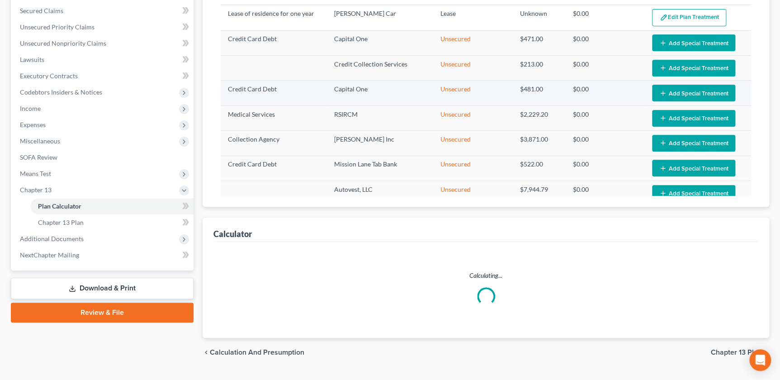
scroll to position [209, 0]
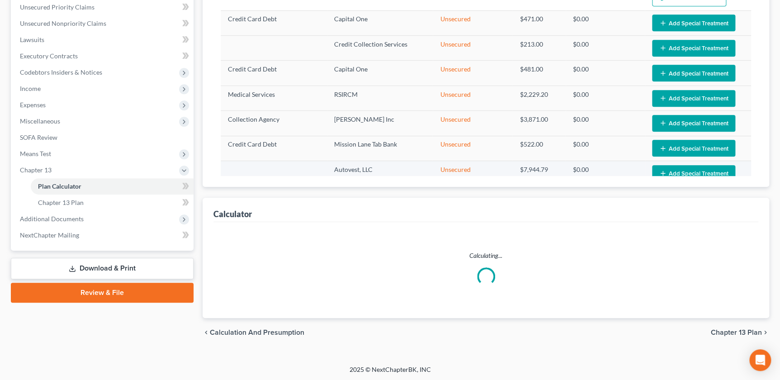
select select "35"
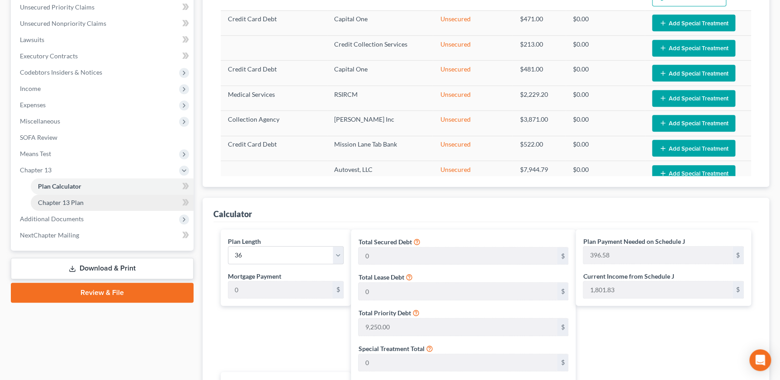
click at [57, 204] on span "Chapter 13 Plan" at bounding box center [61, 203] width 46 height 8
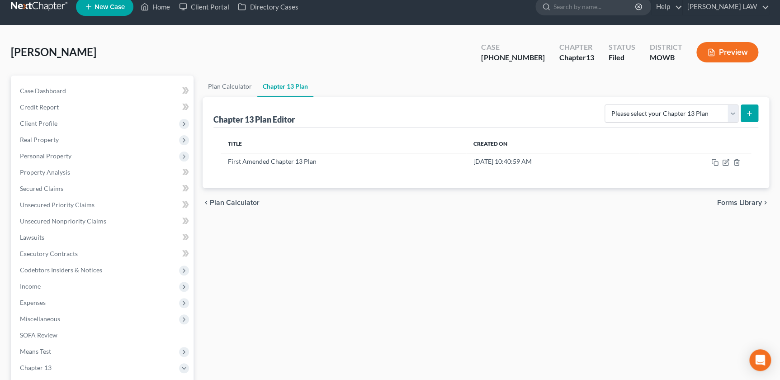
scroll to position [41, 0]
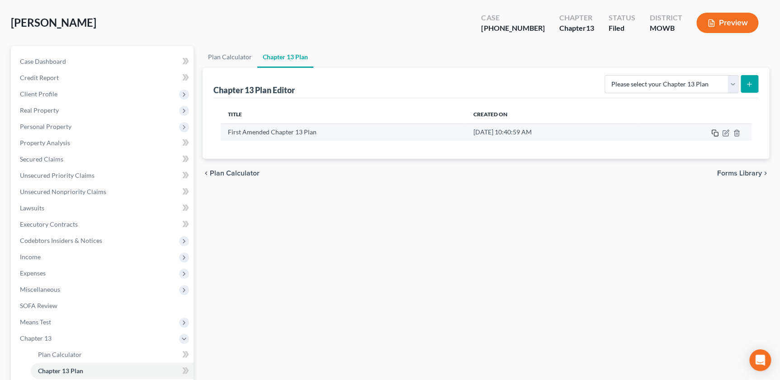
click at [713, 131] on icon "button" at bounding box center [714, 132] width 7 height 7
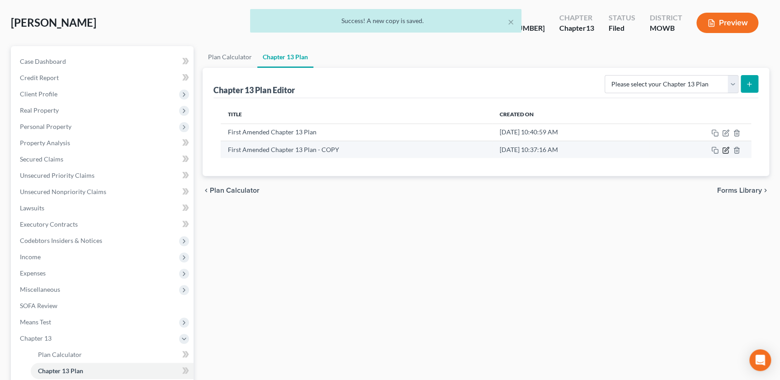
click at [725, 150] on icon "button" at bounding box center [727, 149] width 4 height 4
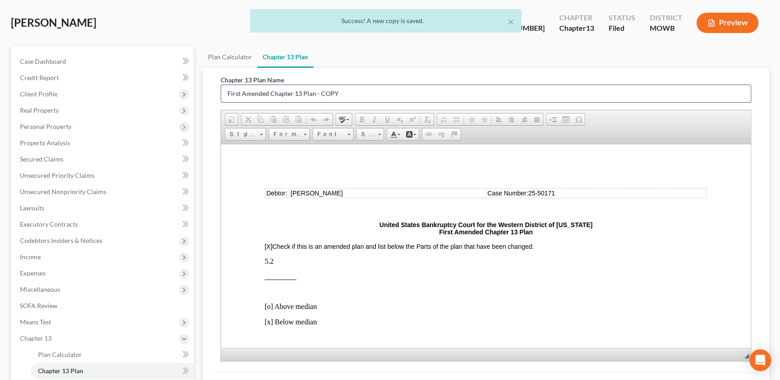
scroll to position [0, 0]
click at [354, 93] on input "First Amended Chapter 13 Plan - COPY" at bounding box center [486, 93] width 530 height 17
drag, startPoint x: 198, startPoint y: 81, endPoint x: 179, endPoint y: 81, distance: 19.0
click at [179, 81] on div "Petition Navigation Case Dashboard Payments Invoices Payments Payments Credit R…" at bounding box center [390, 258] width 768 height 425
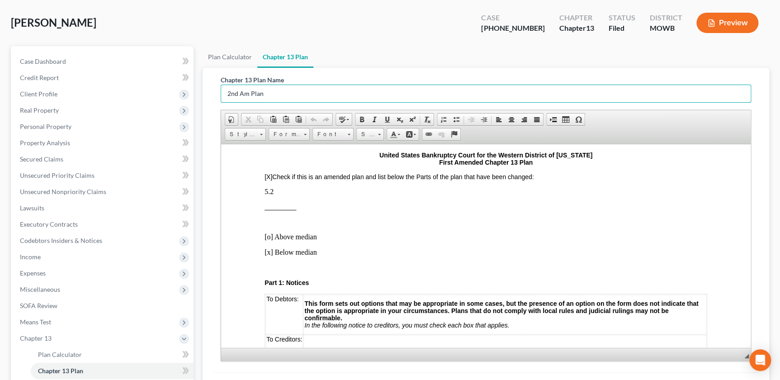
scroll to position [62, 0]
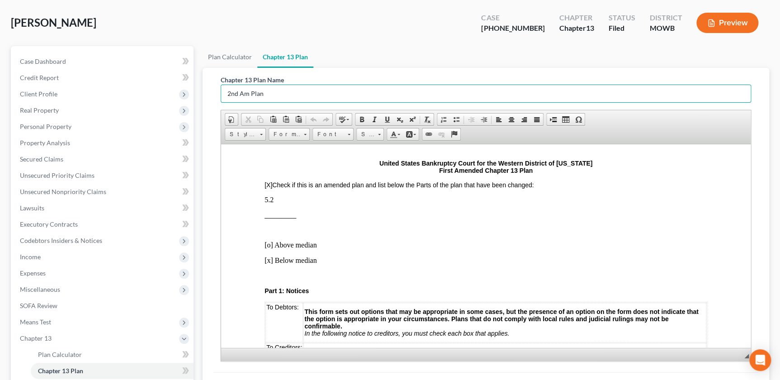
type input "2nd Am Plan"
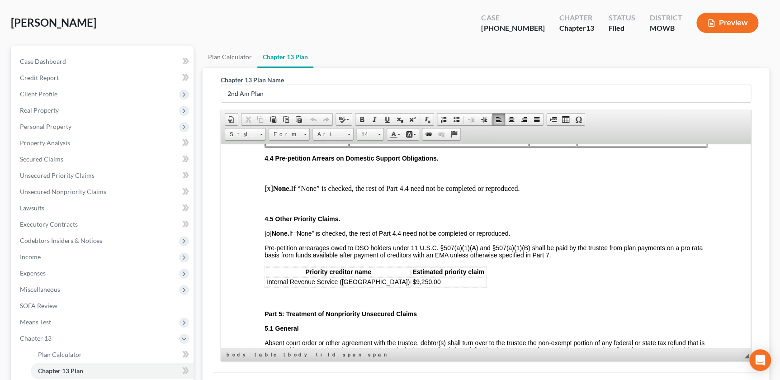
scroll to position [1496, 0]
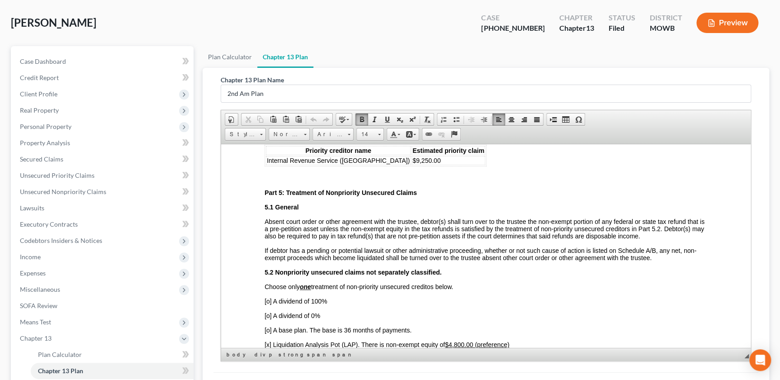
drag, startPoint x: 728, startPoint y: 322, endPoint x: 721, endPoint y: 316, distance: 9.3
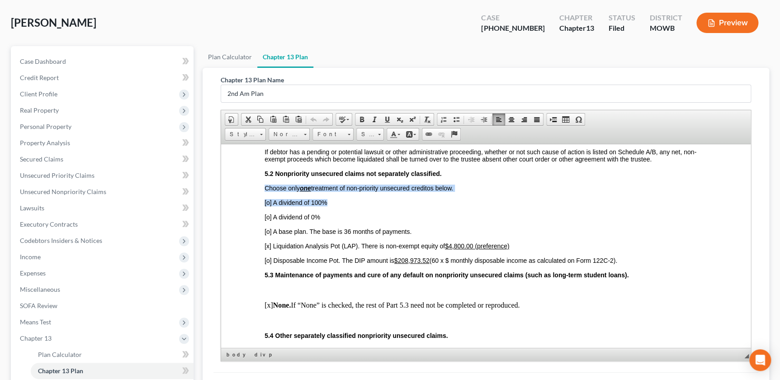
scroll to position [1609, 0]
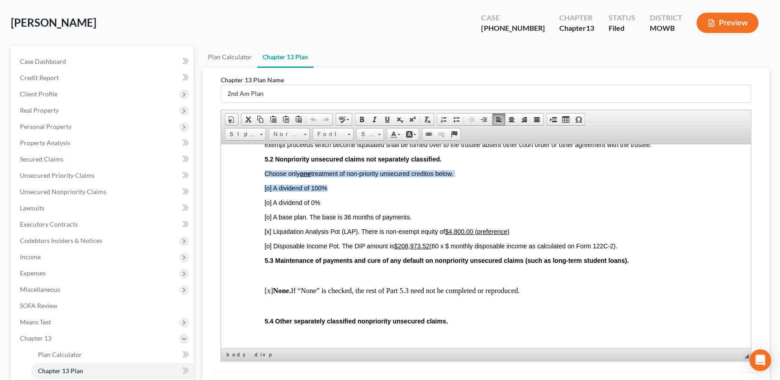
click at [280, 191] on span "[o] A dividend of 100%" at bounding box center [296, 187] width 63 height 7
click at [269, 191] on span "[o] A dividend of 100%" at bounding box center [296, 187] width 63 height 7
click at [269, 235] on span "[x] Liquidation Analysis Pot (LAP). There is non-exempt equity of $4,800.00 (pr…" at bounding box center [387, 231] width 245 height 7
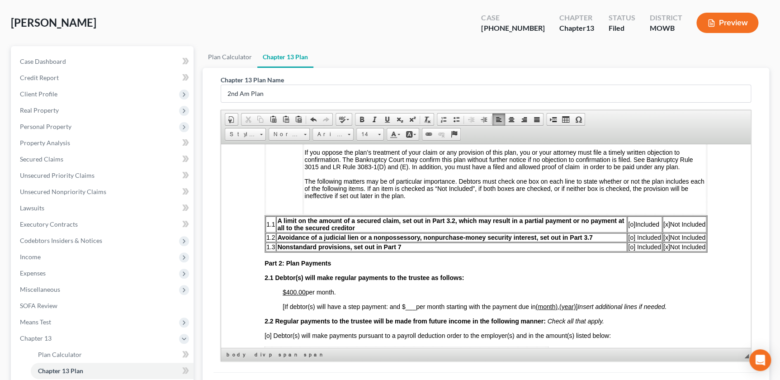
scroll to position [303, 0]
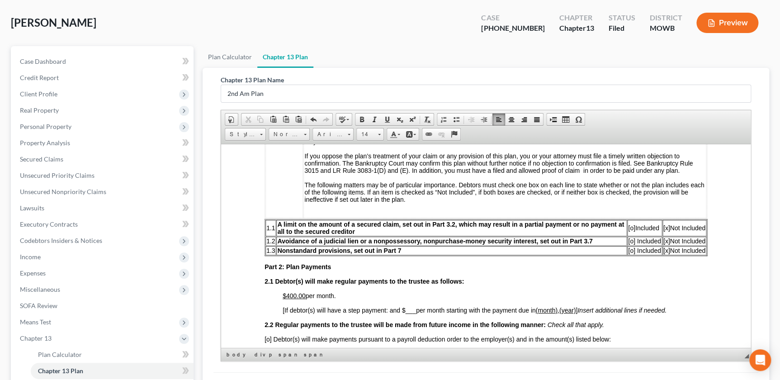
drag, startPoint x: 288, startPoint y: 303, endPoint x: 300, endPoint y: 311, distance: 14.2
click at [289, 299] on u "$400.00" at bounding box center [294, 295] width 23 height 7
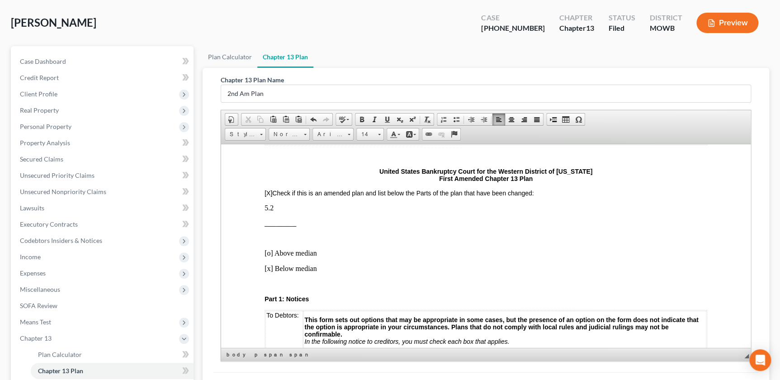
scroll to position [51, 0]
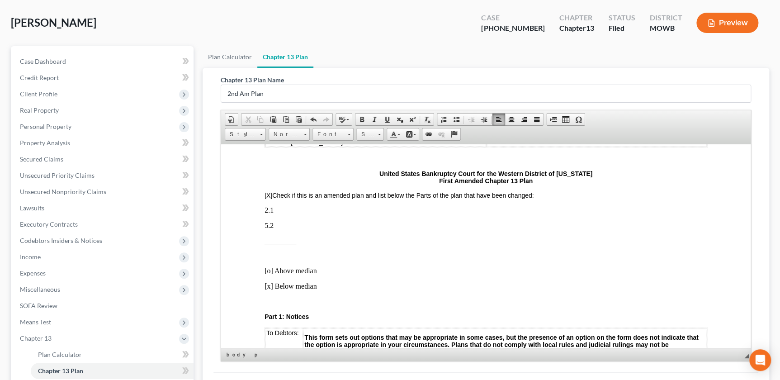
click at [270, 239] on span "_________" at bounding box center [281, 240] width 32 height 7
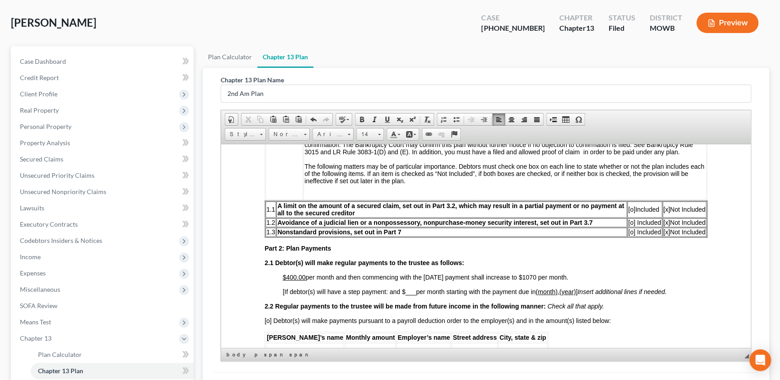
scroll to position [390, 0]
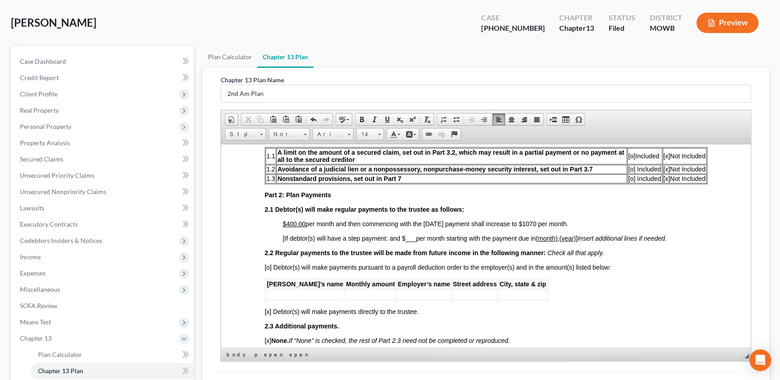
click at [546, 227] on span "$400.00 per month and then commencing with the April 2026 payment shall increas…" at bounding box center [426, 223] width 286 height 7
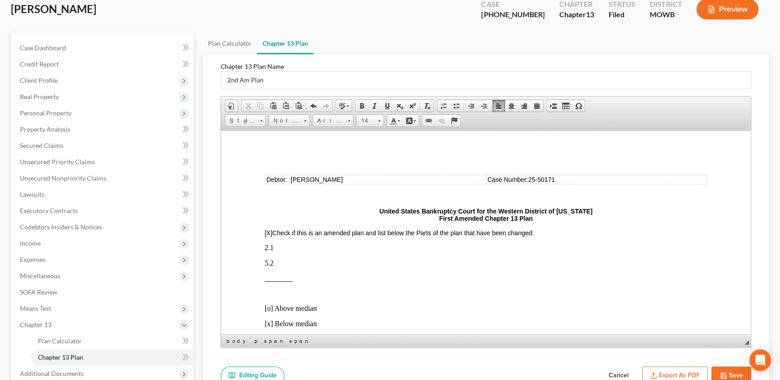
scroll to position [165, 0]
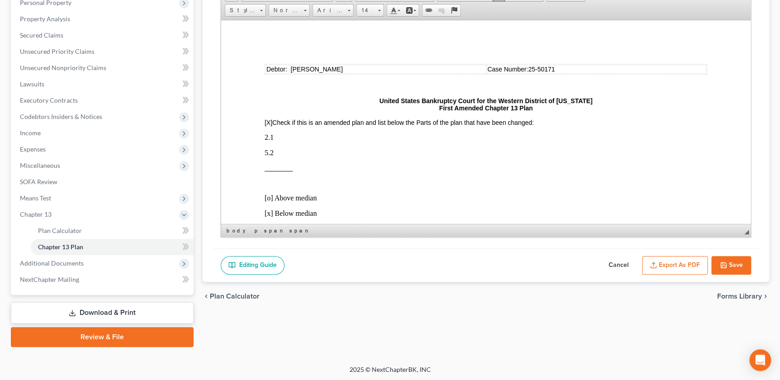
click at [664, 260] on button "Export as PDF" at bounding box center [675, 265] width 66 height 19
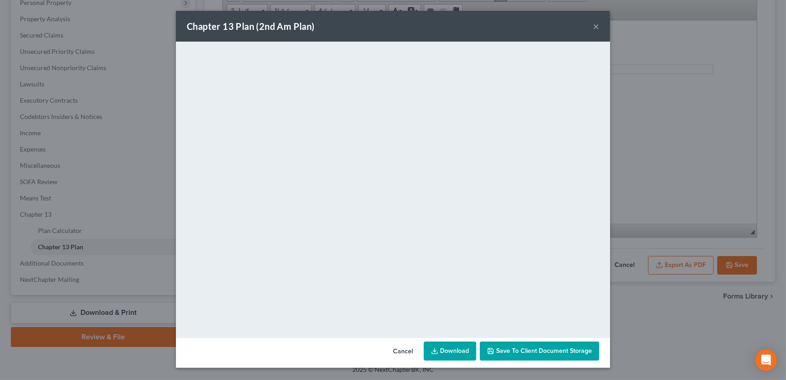
click at [594, 26] on button "×" at bounding box center [596, 26] width 6 height 11
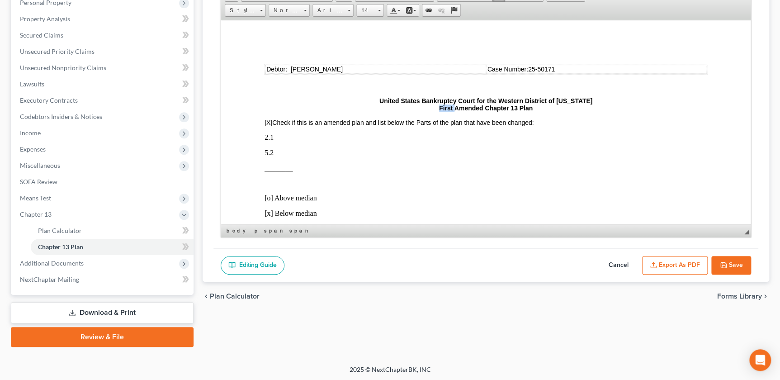
drag, startPoint x: 435, startPoint y: 109, endPoint x: 450, endPoint y: 109, distance: 14.5
click at [450, 109] on p "United States Bankruptcy Court for the Western District of Missouri First Amend…" at bounding box center [486, 104] width 443 height 14
click at [722, 258] on button "Save" at bounding box center [731, 265] width 40 height 19
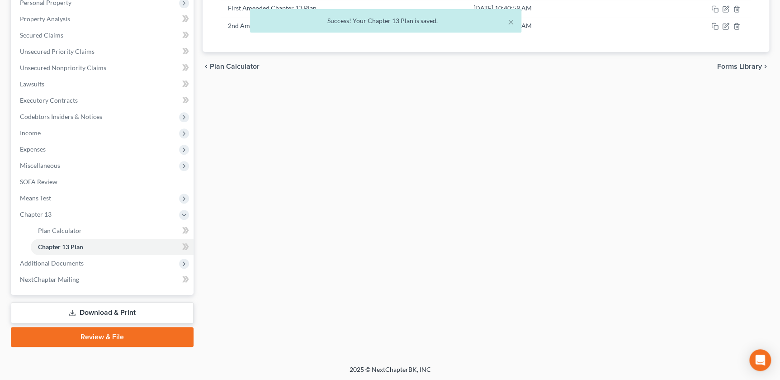
click at [724, 24] on div "× Success! Your Chapter 13 Plan is saved." at bounding box center [385, 23] width 780 height 28
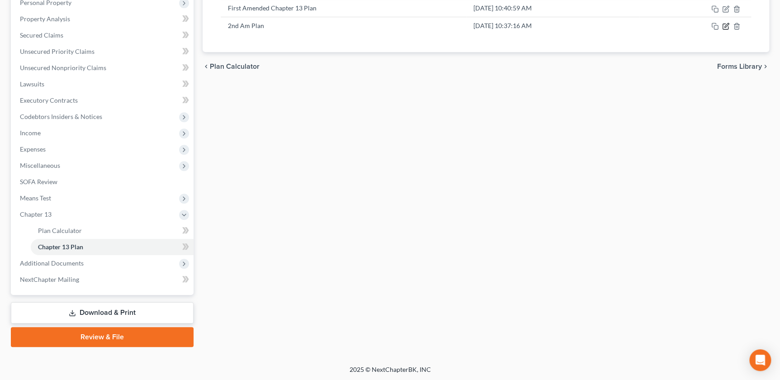
click at [726, 26] on icon "button" at bounding box center [727, 25] width 4 height 4
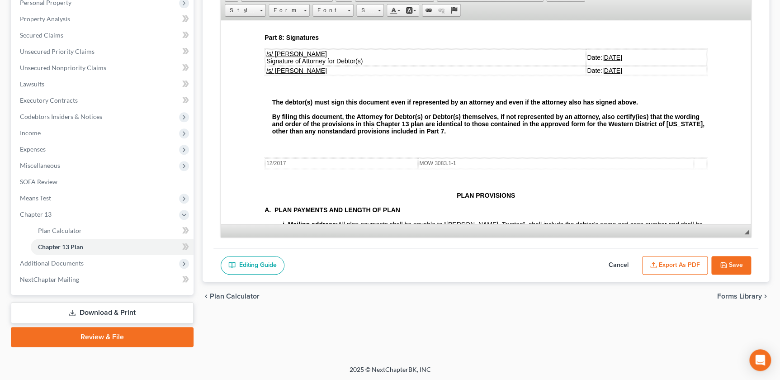
scroll to position [2086, 0]
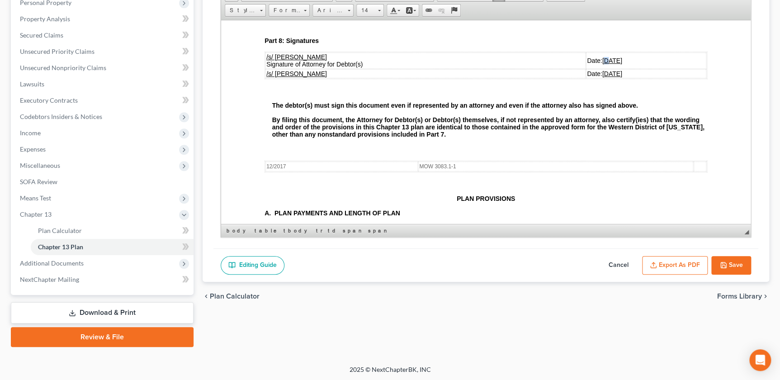
click at [602, 64] on u "[DATE]" at bounding box center [612, 60] width 20 height 7
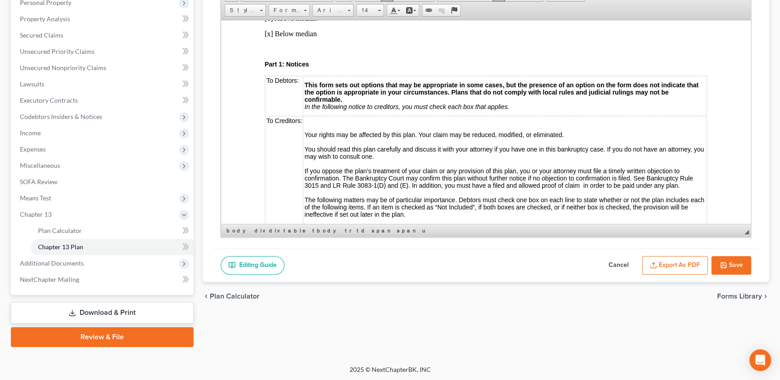
scroll to position [0, 0]
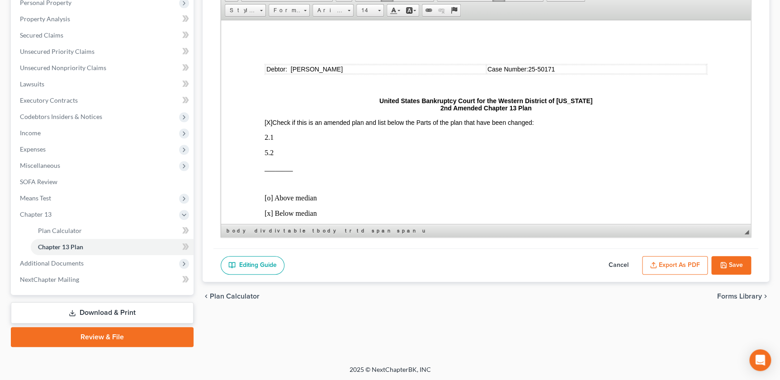
click at [673, 268] on button "Export as PDF" at bounding box center [675, 265] width 66 height 19
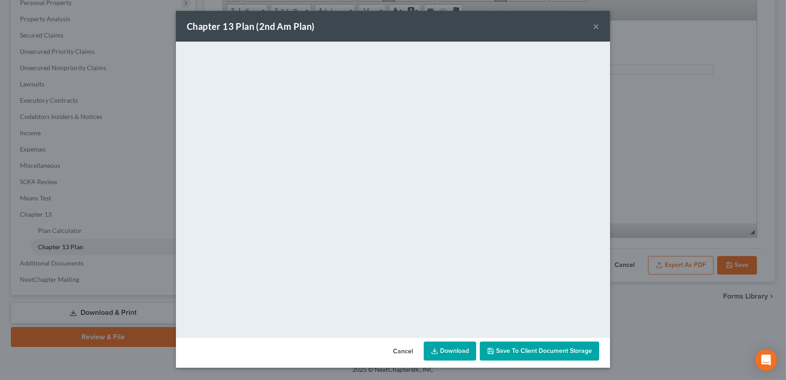
click at [576, 29] on div "Chapter 13 Plan (2nd Am Plan) ×" at bounding box center [393, 26] width 434 height 31
click at [594, 24] on button "×" at bounding box center [596, 26] width 6 height 11
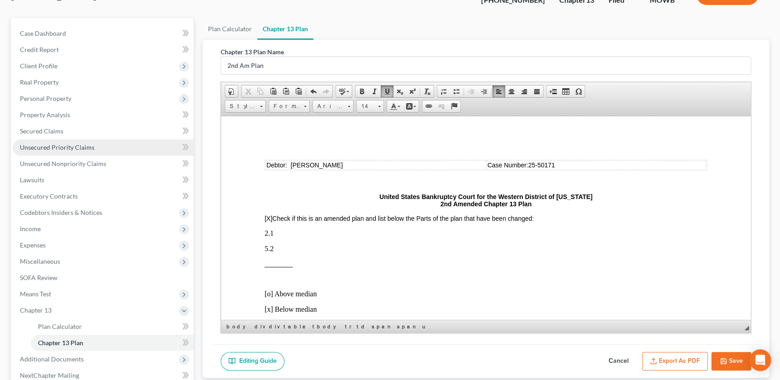
scroll to position [62, 0]
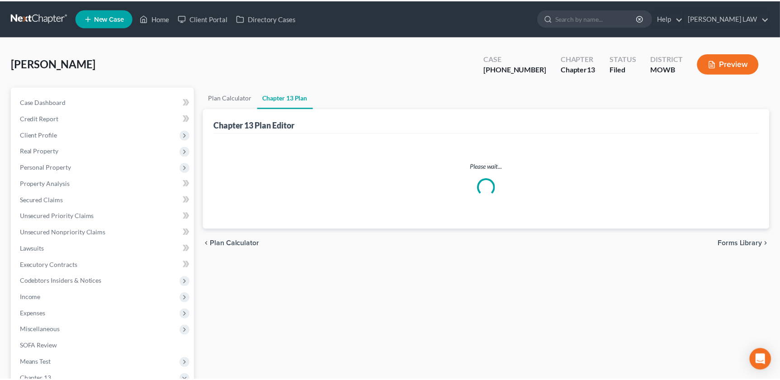
scroll to position [41, 0]
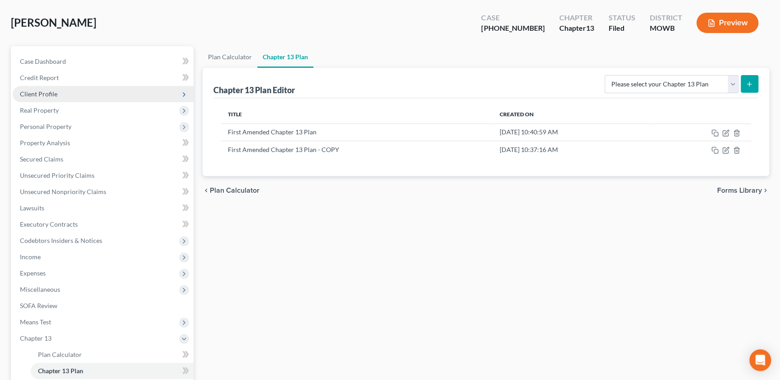
click at [34, 93] on span "Client Profile" at bounding box center [39, 94] width 38 height 8
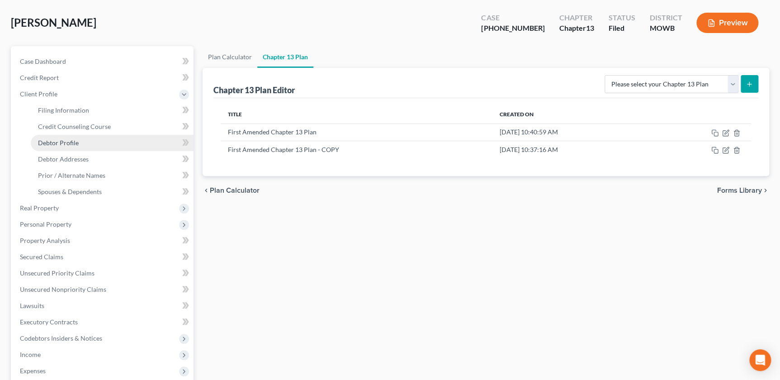
click at [57, 142] on span "Debtor Profile" at bounding box center [58, 143] width 41 height 8
select select "1"
select select "4"
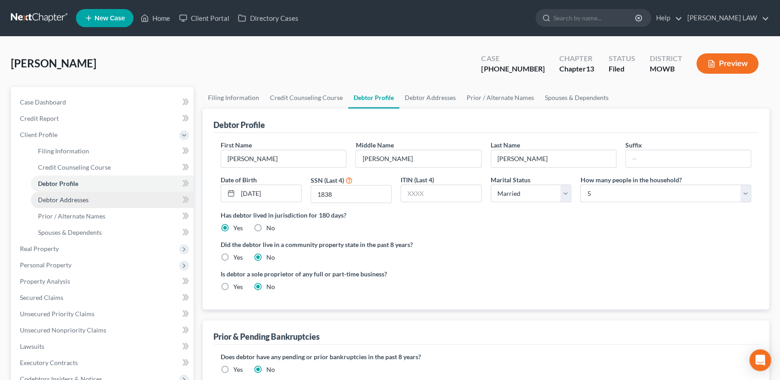
click at [51, 192] on link "Debtor Addresses" at bounding box center [112, 200] width 163 height 16
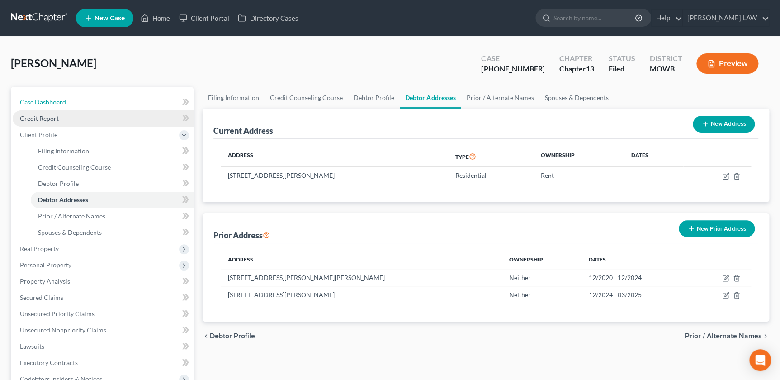
drag, startPoint x: 57, startPoint y: 100, endPoint x: 149, endPoint y: 113, distance: 92.6
click at [57, 100] on span "Case Dashboard" at bounding box center [43, 102] width 46 height 8
select select "2"
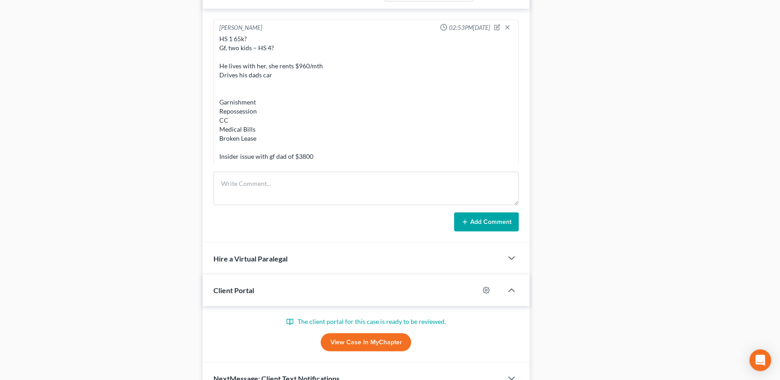
scroll to position [136, 0]
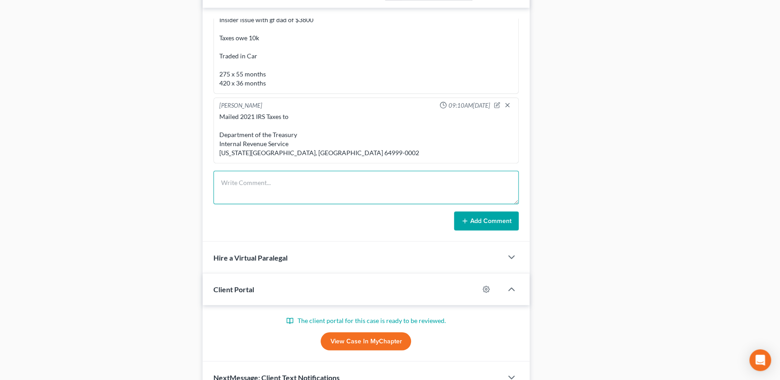
click at [289, 174] on textarea at bounding box center [365, 187] width 305 height 33
type textarea "May need to amend budget"
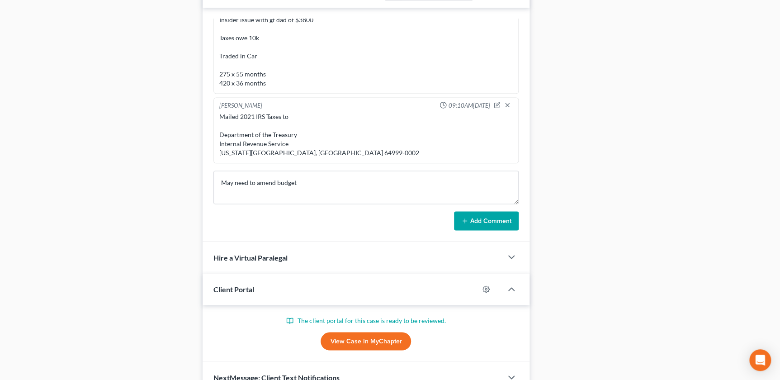
click at [491, 215] on button "Add Comment" at bounding box center [486, 220] width 65 height 19
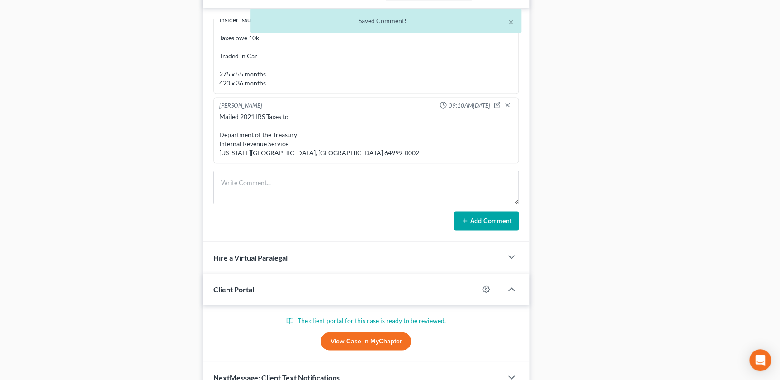
scroll to position [169, 0]
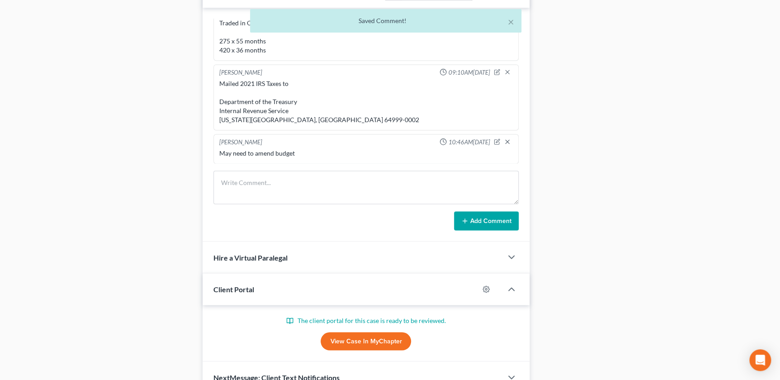
click at [454, 211] on button "Add Comment" at bounding box center [486, 220] width 65 height 19
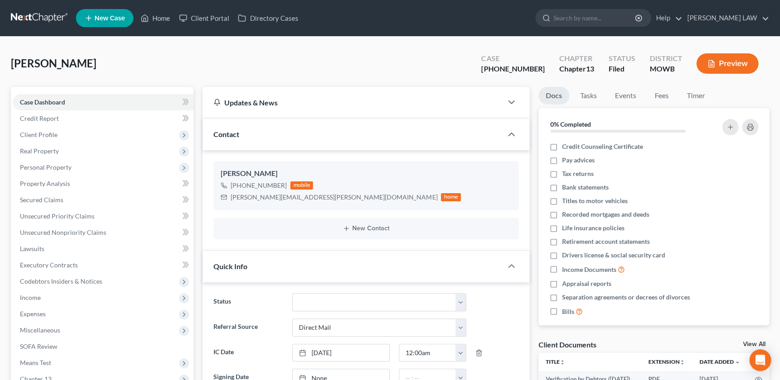
scroll to position [0, 0]
click at [607, 23] on input "search" at bounding box center [595, 17] width 83 height 17
type input "swope"
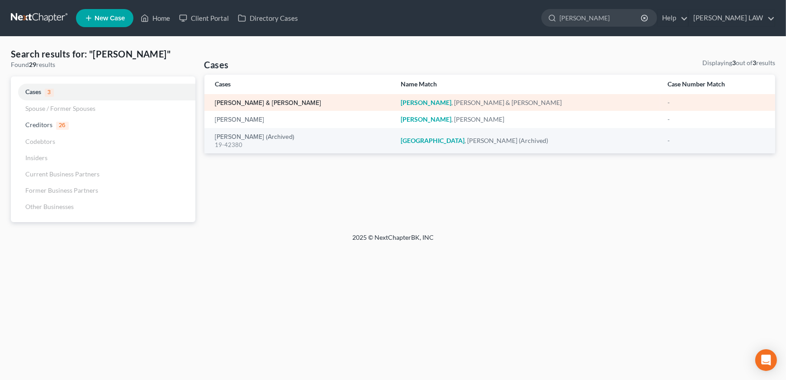
click at [239, 102] on link "Swope, Eric & Brenda" at bounding box center [268, 103] width 106 height 6
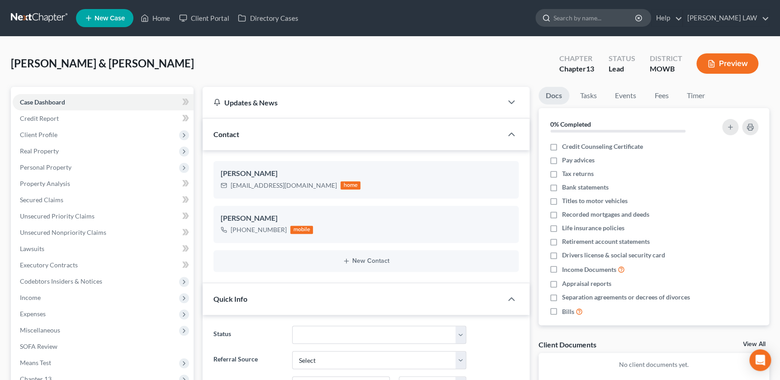
click at [611, 21] on input "search" at bounding box center [595, 17] width 83 height 17
type input "quinn"
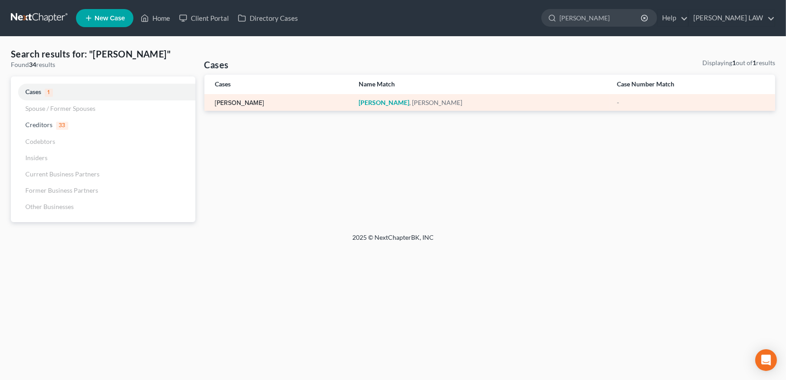
click at [249, 103] on link "Quinn, James" at bounding box center [239, 103] width 49 height 6
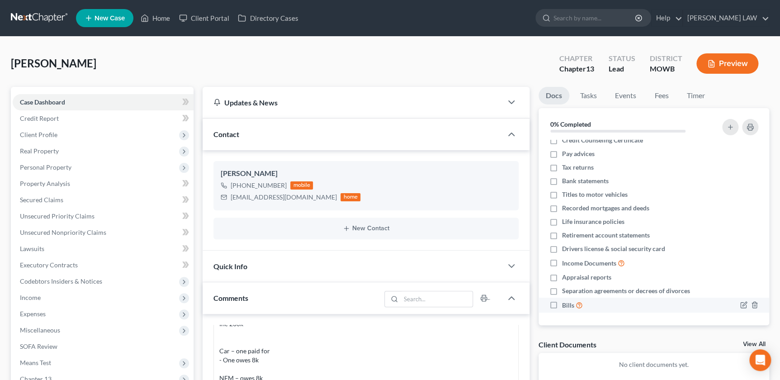
scroll to position [8, 0]
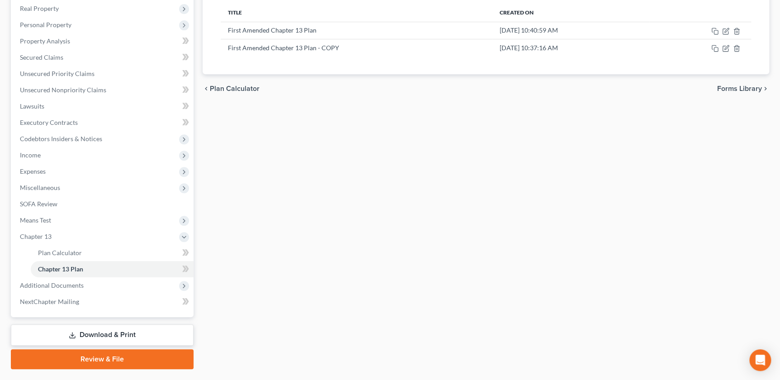
scroll to position [154, 0]
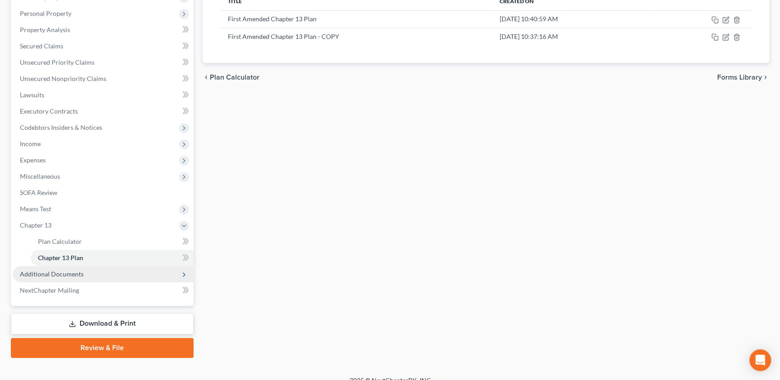
click at [54, 276] on span "Additional Documents" at bounding box center [52, 274] width 64 height 8
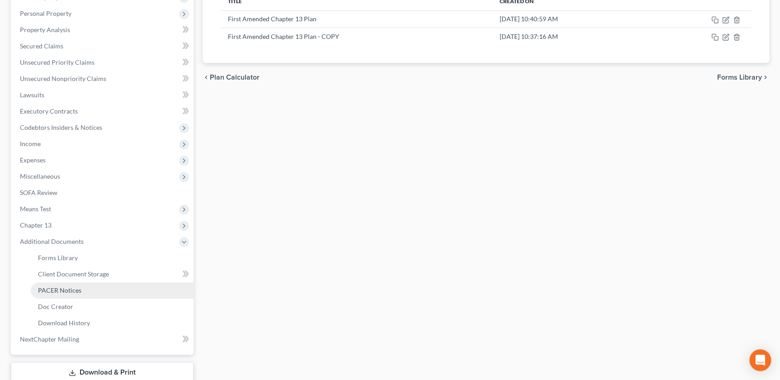
click at [69, 293] on span "PACER Notices" at bounding box center [59, 290] width 43 height 8
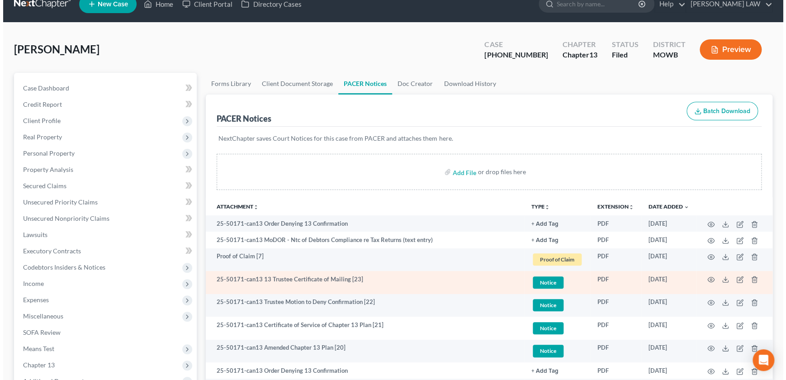
scroll to position [31, 0]
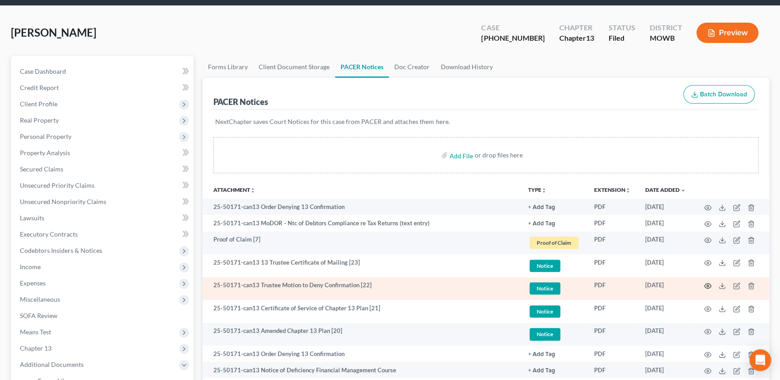
click at [706, 284] on icon "button" at bounding box center [707, 285] width 7 height 7
